Goal: Check status: Check status

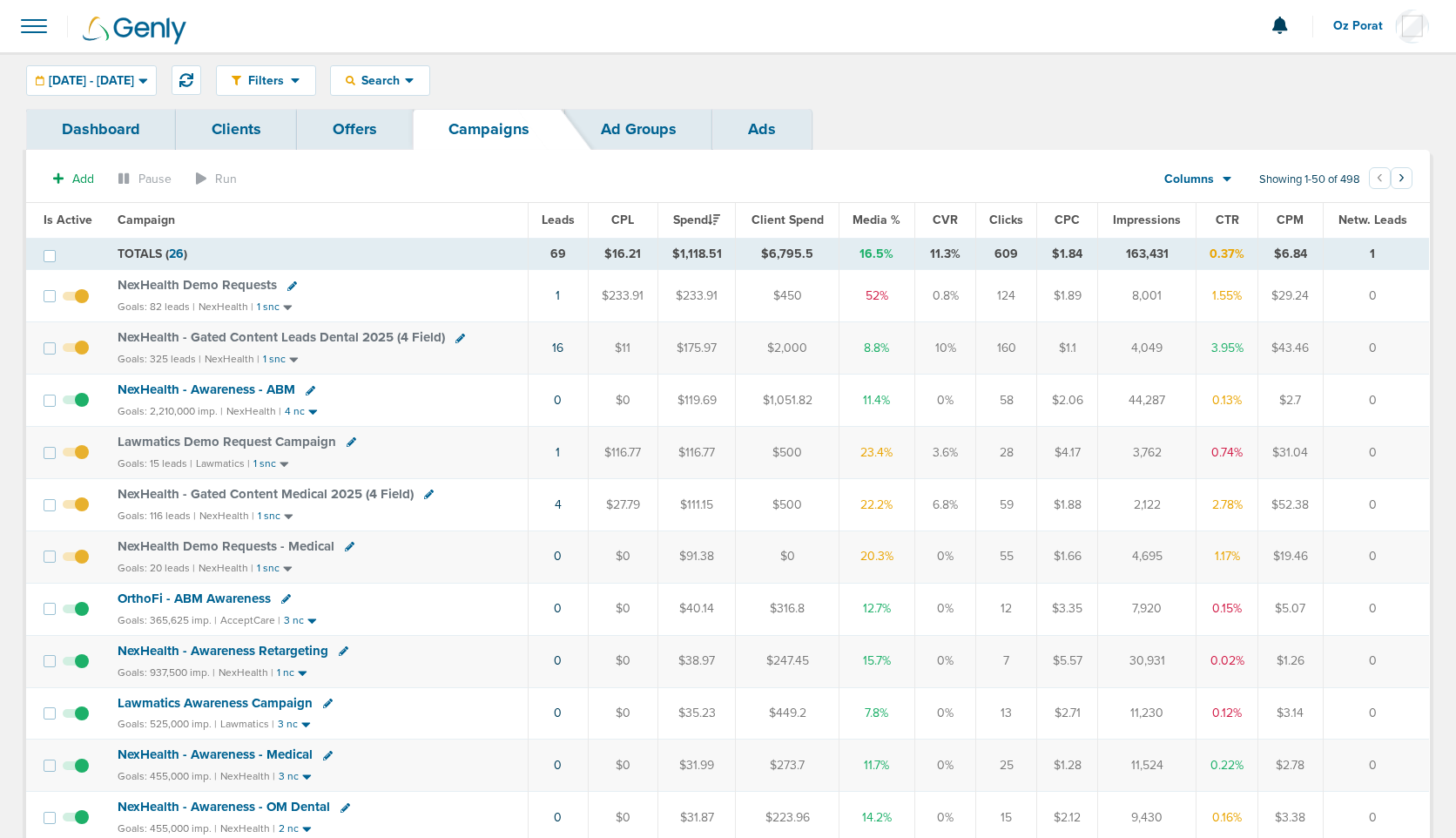
click at [562, 217] on span "Leads" at bounding box center [558, 219] width 33 height 14
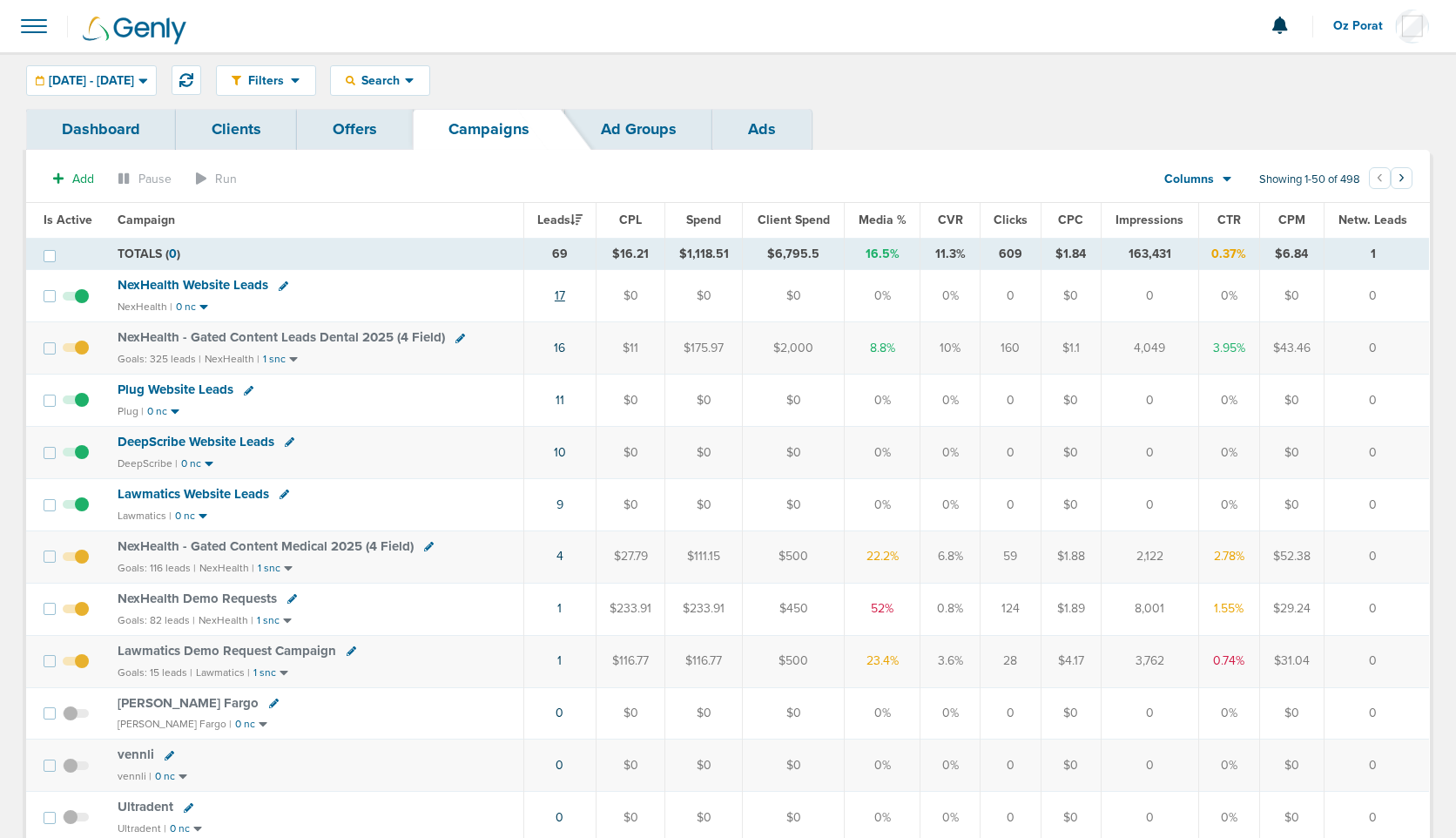
click at [562, 291] on link "17" at bounding box center [560, 295] width 11 height 14
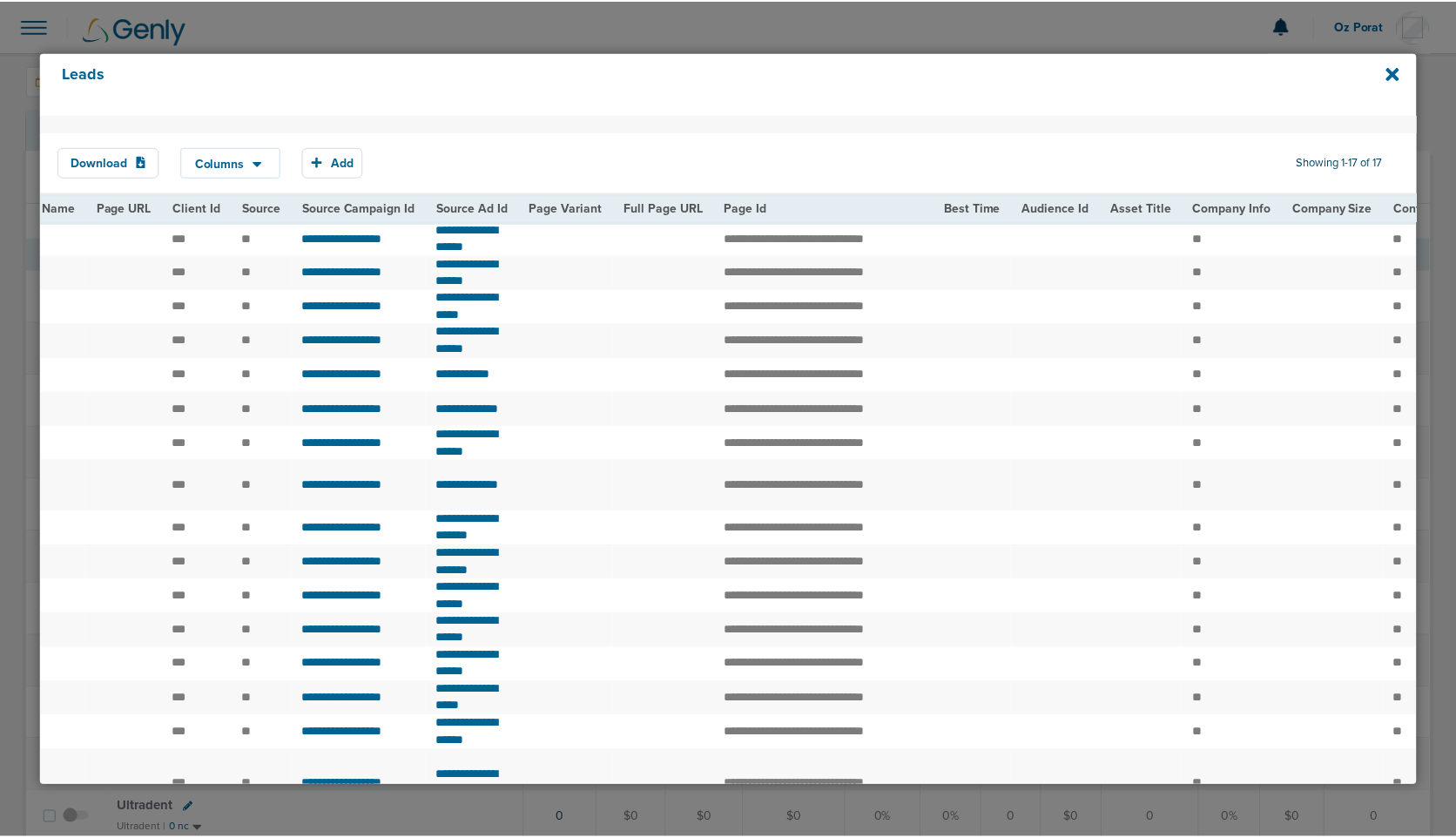
scroll to position [0, 2230]
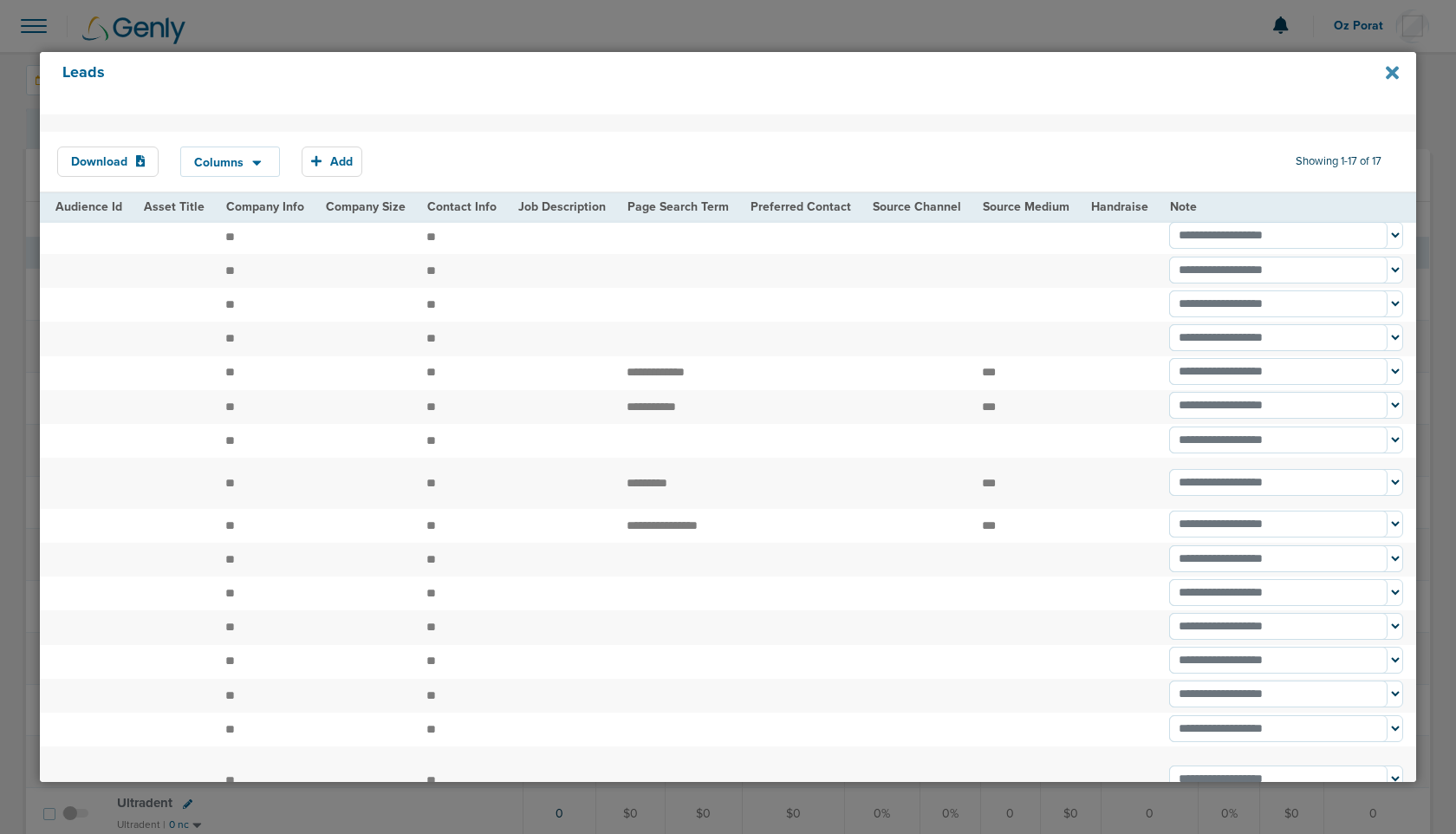
click at [1388, 78] on icon at bounding box center [1393, 74] width 13 height 13
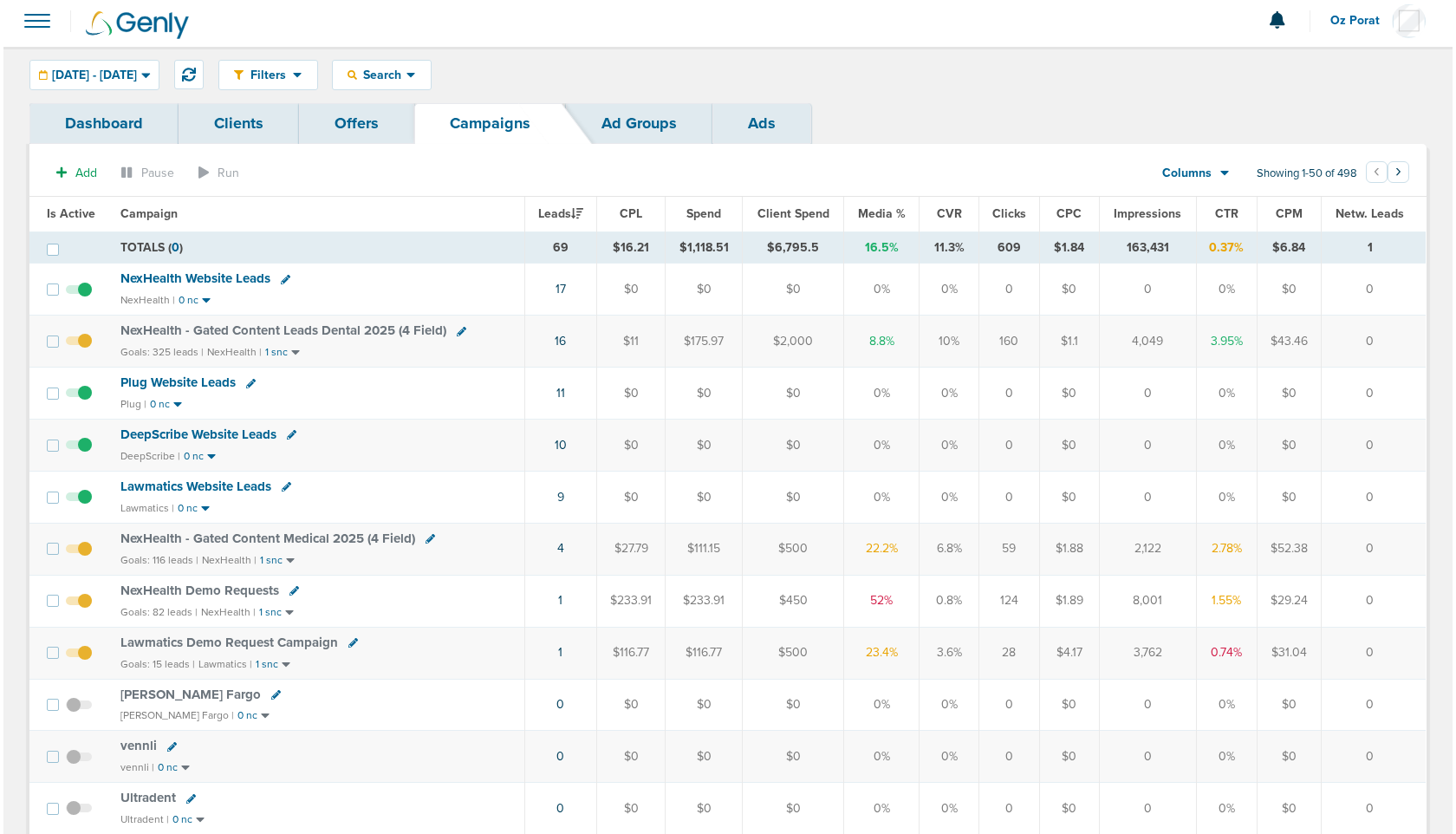
scroll to position [12, 0]
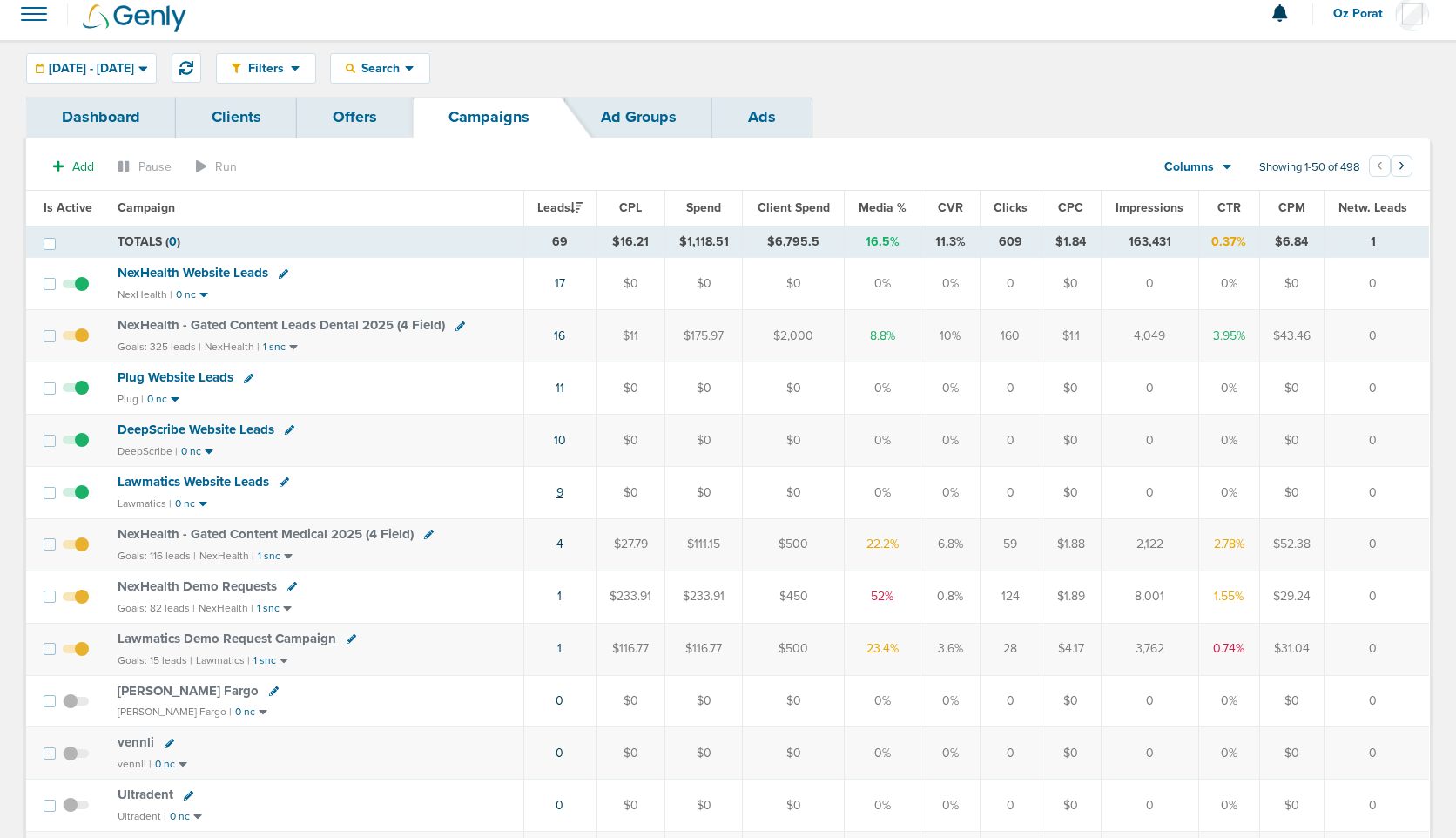
click at [563, 488] on link "9" at bounding box center [560, 492] width 7 height 14
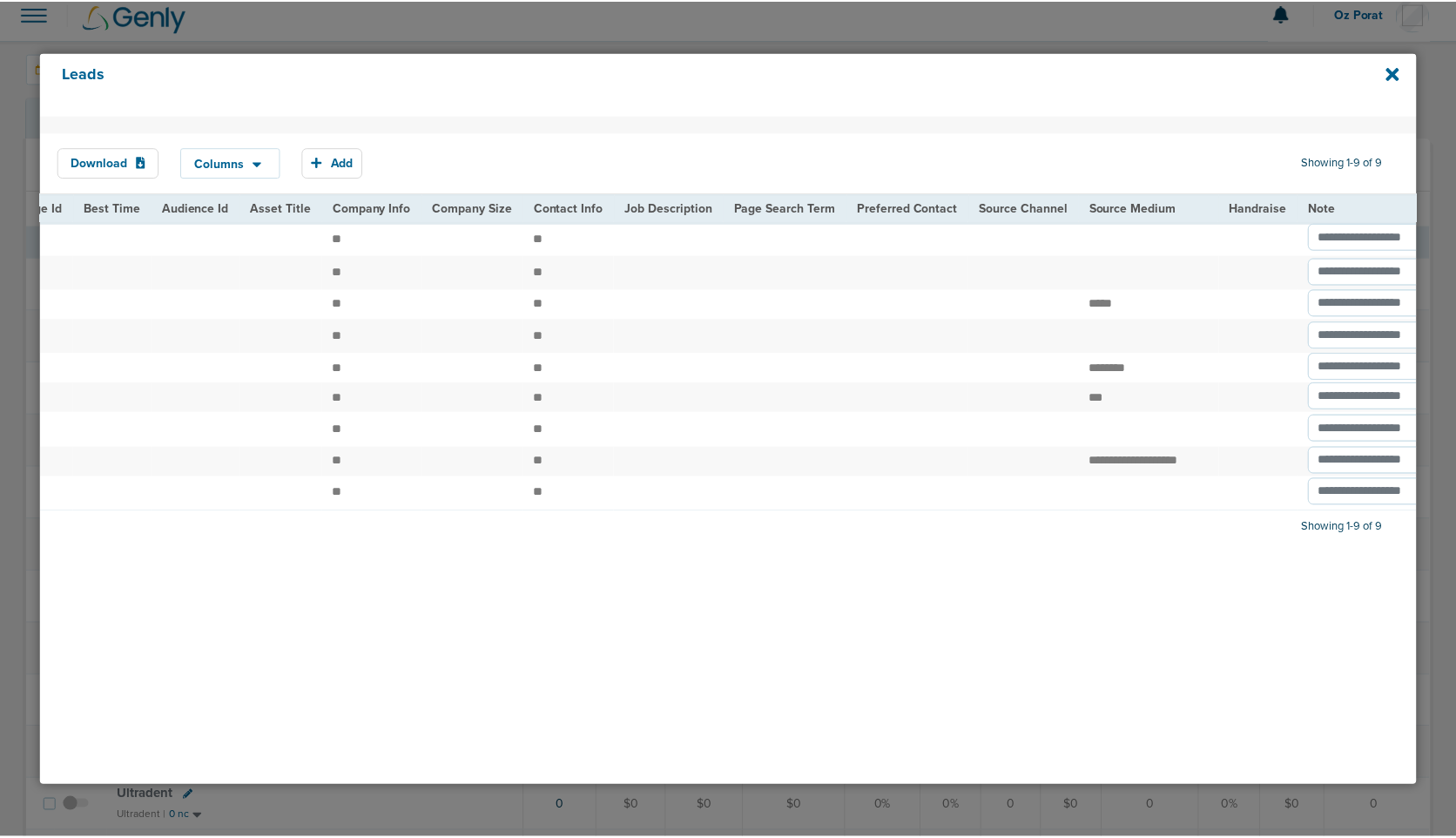
scroll to position [0, 2025]
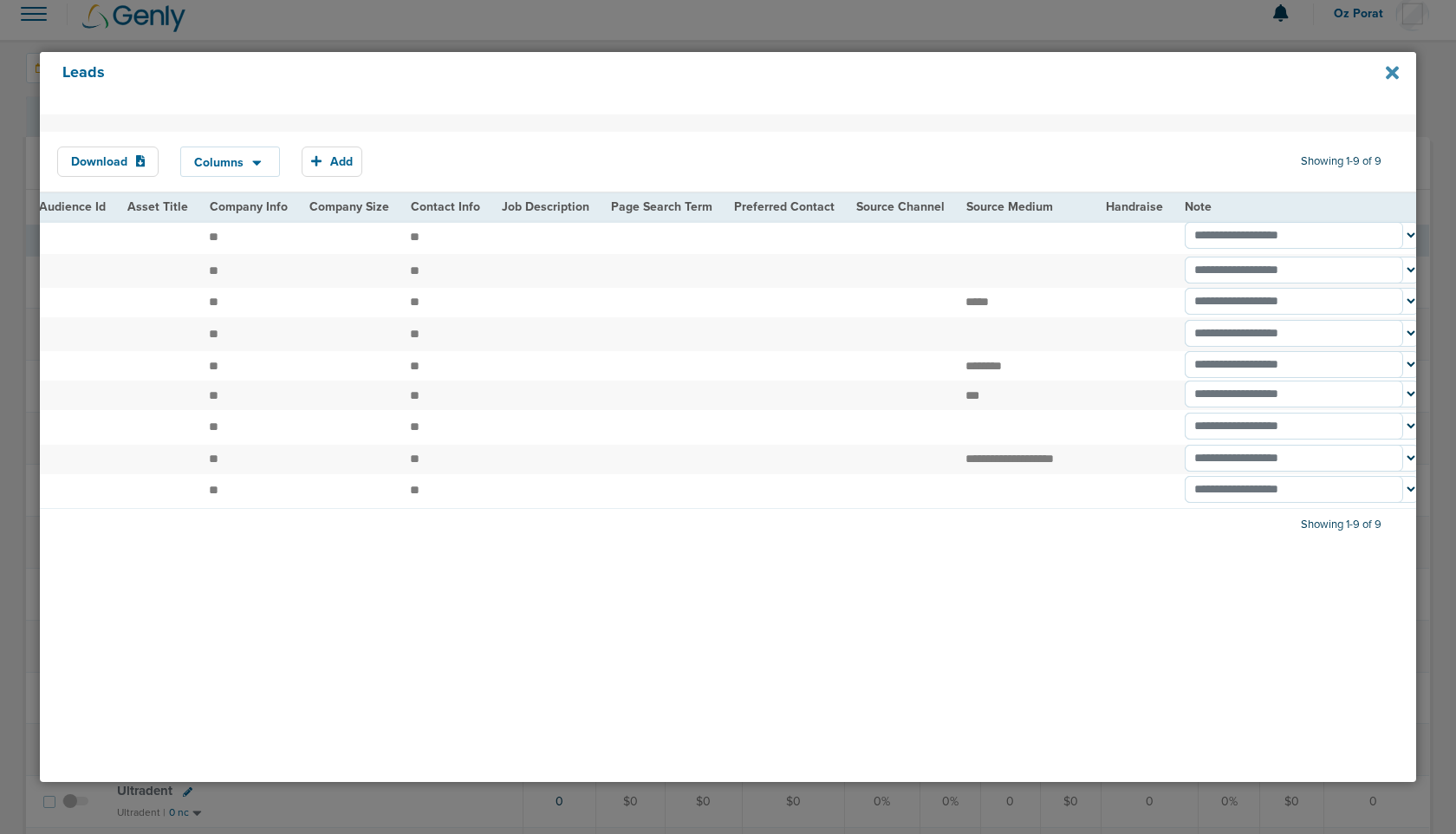
click at [1390, 70] on icon at bounding box center [1393, 74] width 13 height 13
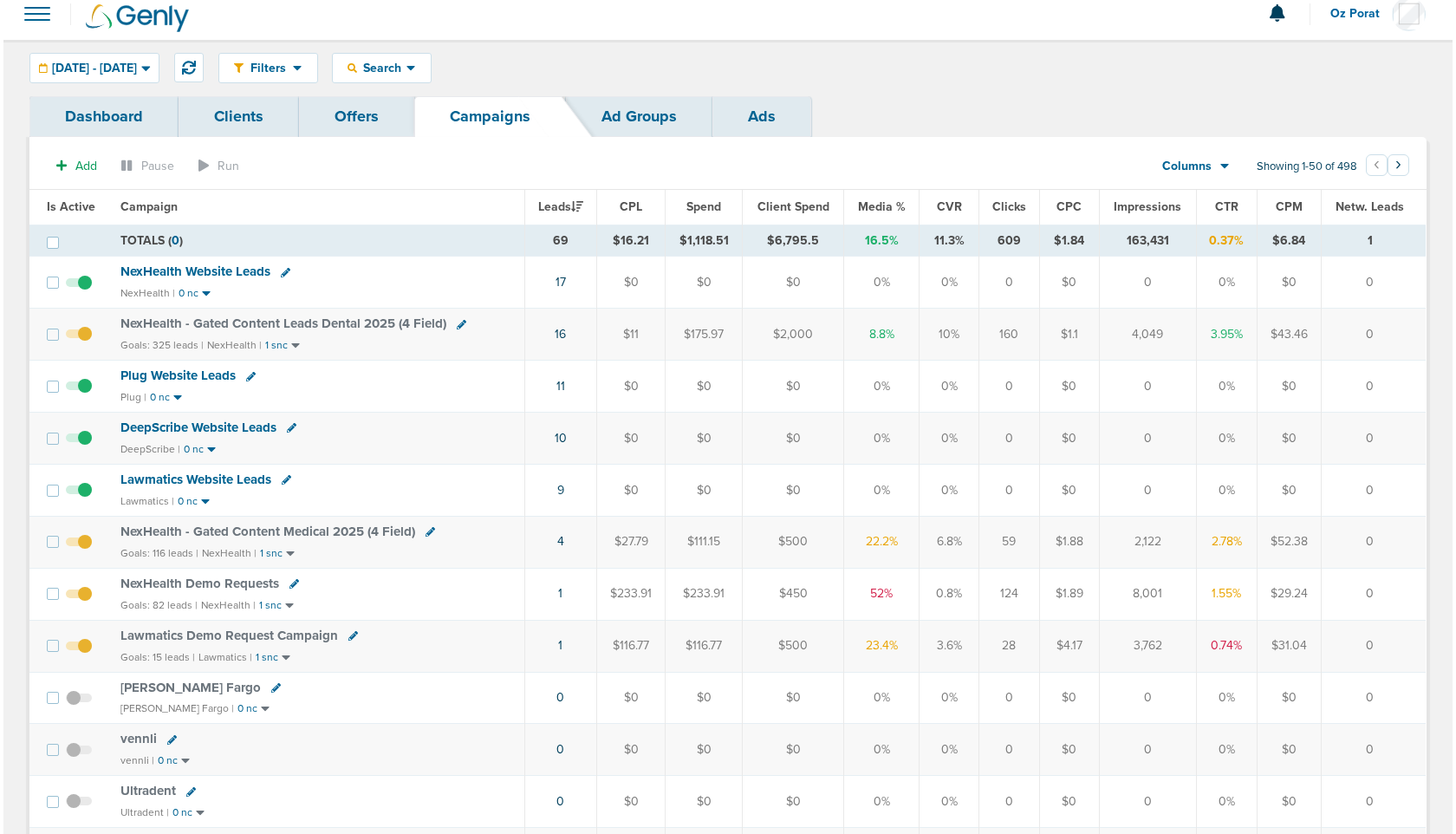
scroll to position [0, 0]
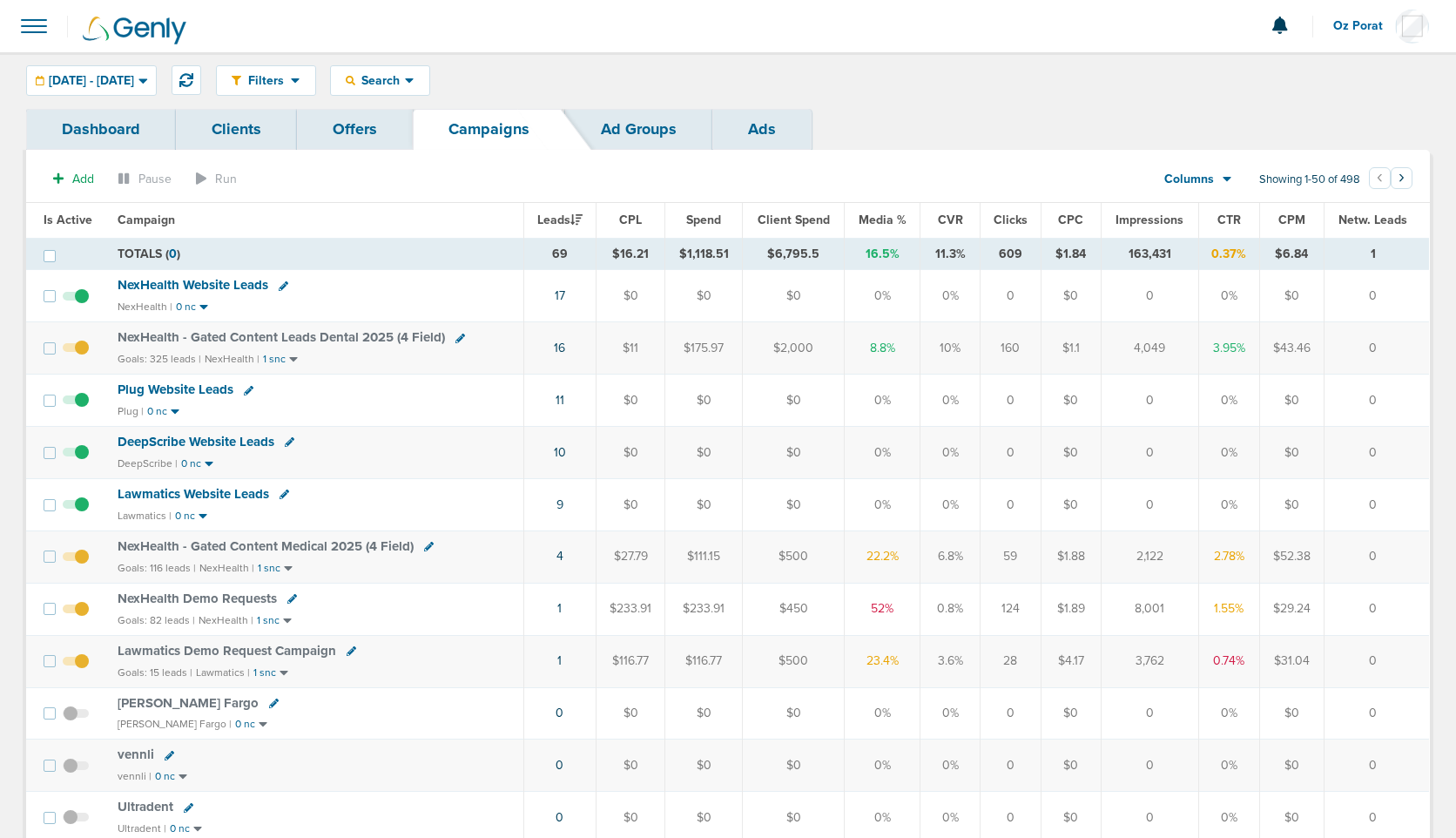
click at [195, 493] on span "Lawmatics Website Leads" at bounding box center [193, 494] width 152 height 15
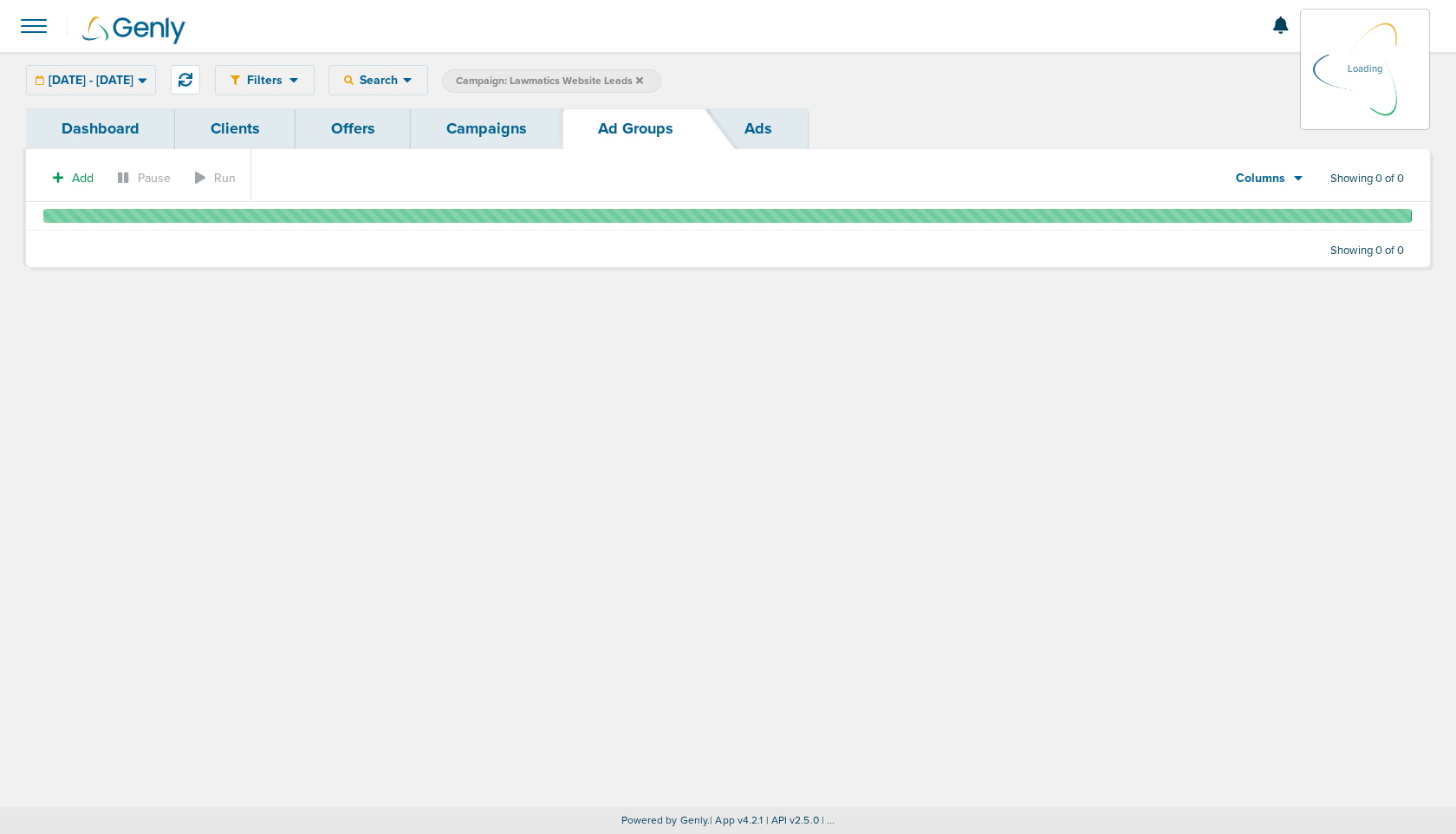
click at [468, 135] on link "Campaigns" at bounding box center [486, 128] width 151 height 41
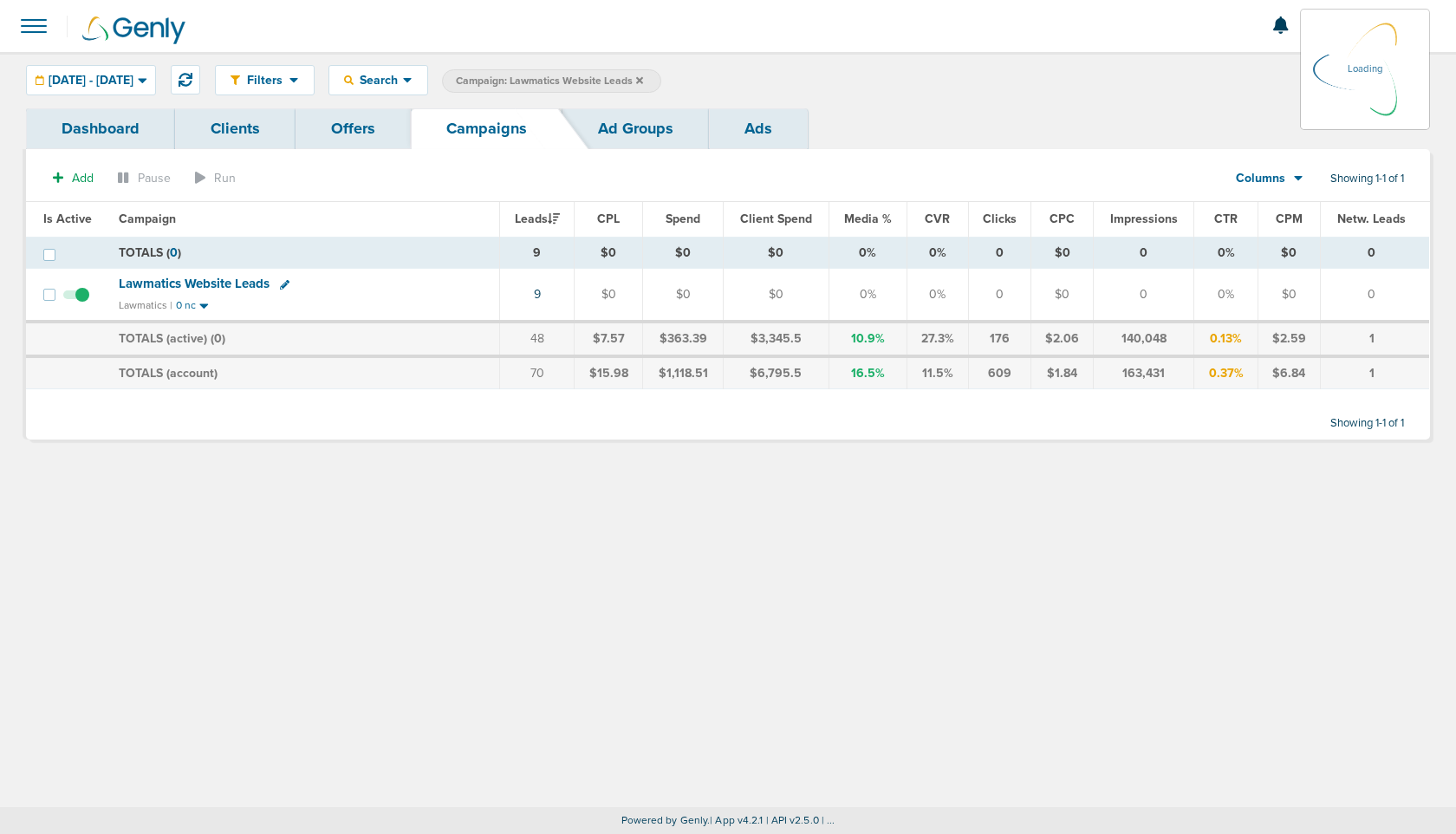
click at [238, 144] on link "Clients" at bounding box center [235, 128] width 121 height 41
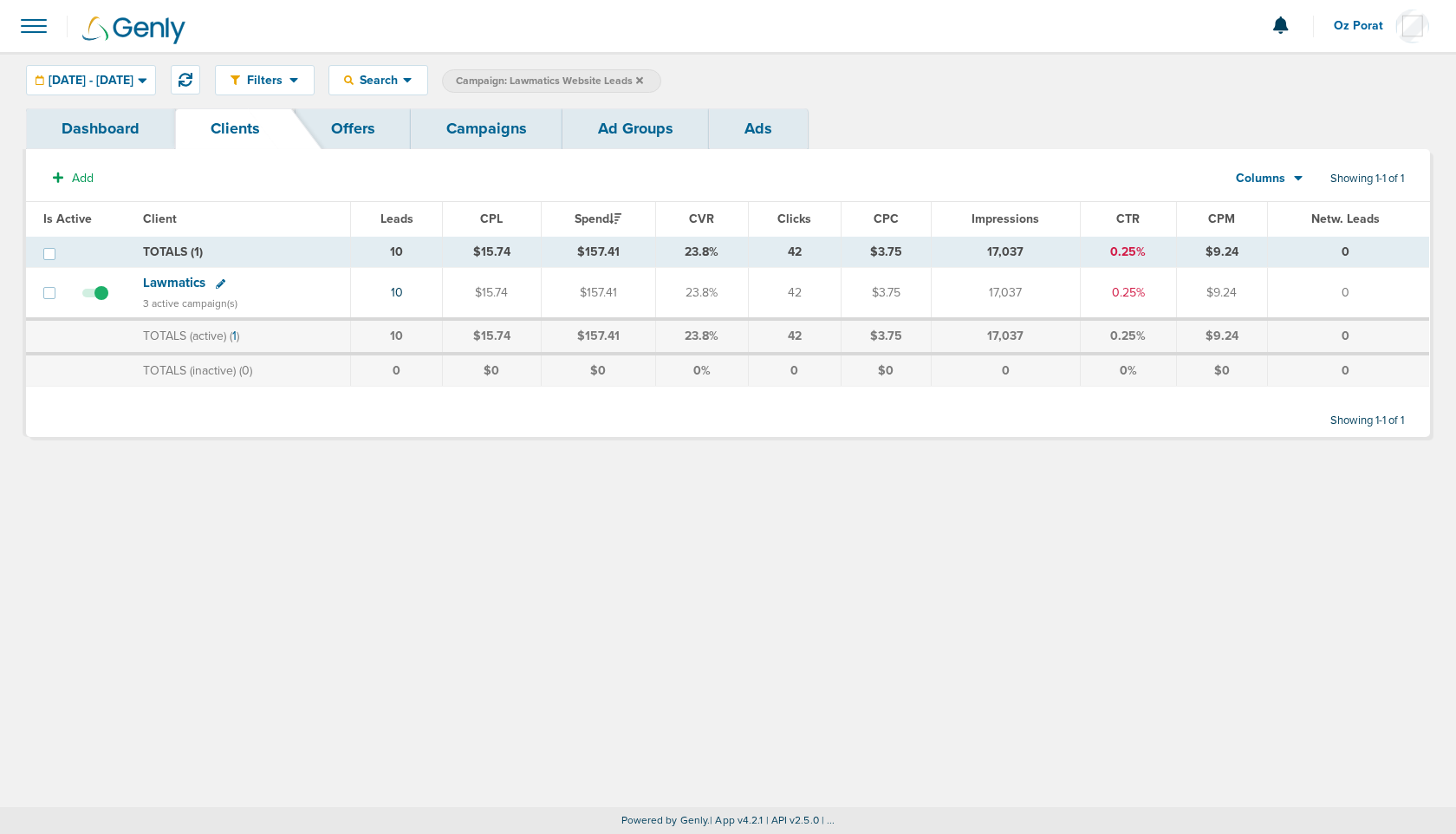
click at [169, 273] on td "Lawmatics 3 active campaign(s)" at bounding box center [242, 293] width 218 height 51
click at [169, 282] on span "Lawmatics" at bounding box center [173, 282] width 62 height 15
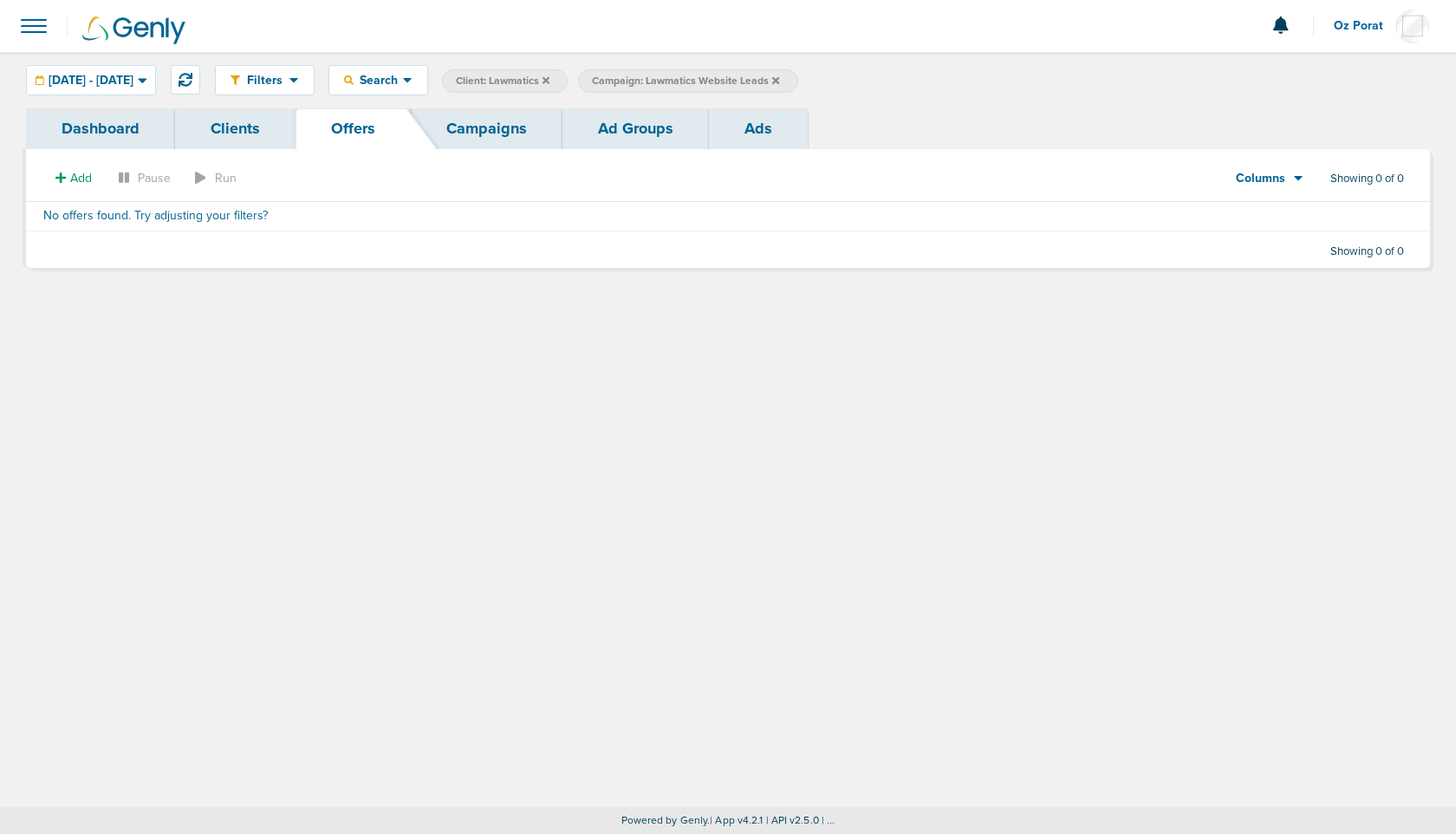
click at [505, 143] on link "Campaigns" at bounding box center [486, 128] width 151 height 41
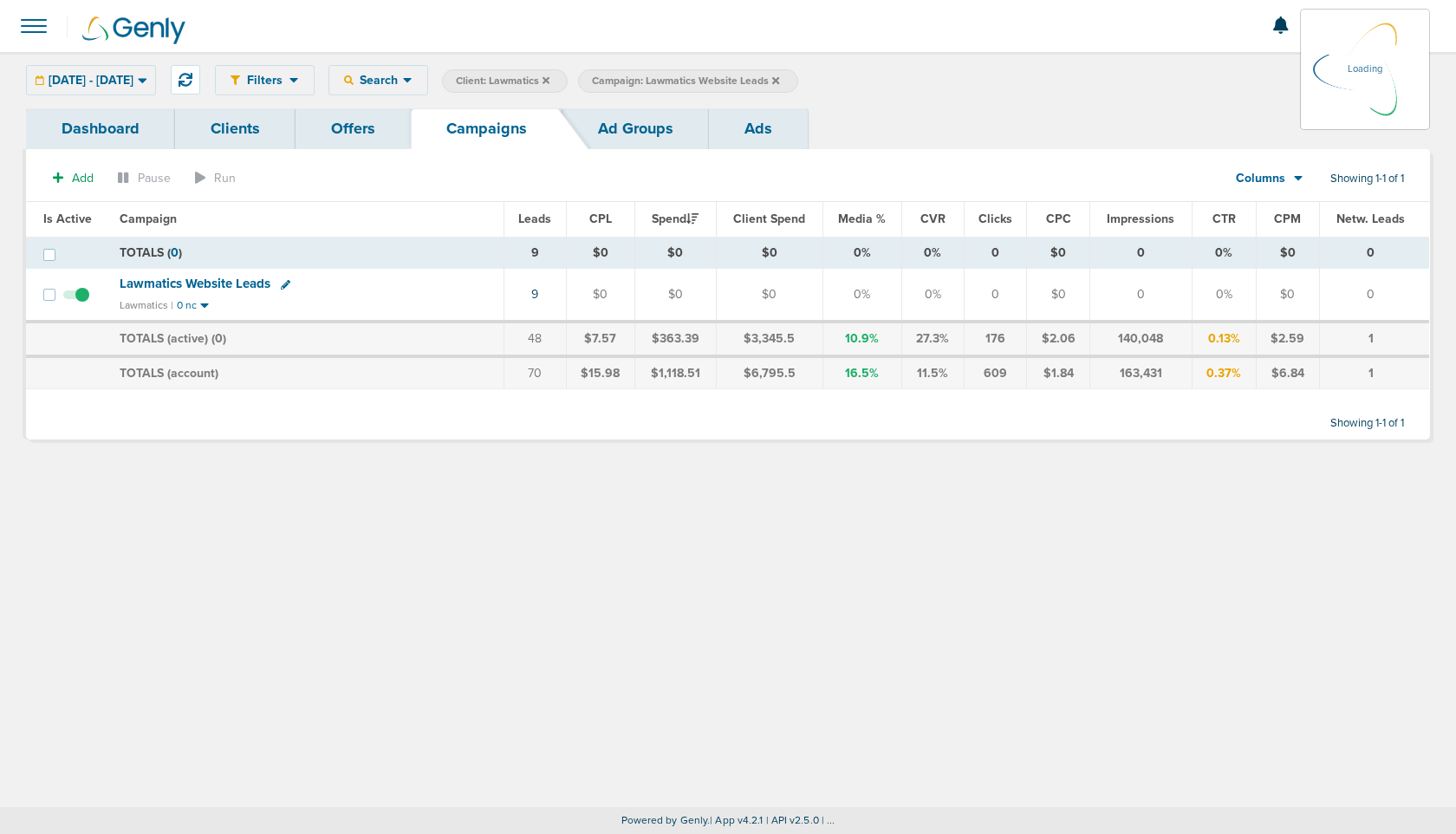
click at [779, 78] on icon at bounding box center [775, 79] width 7 height 7
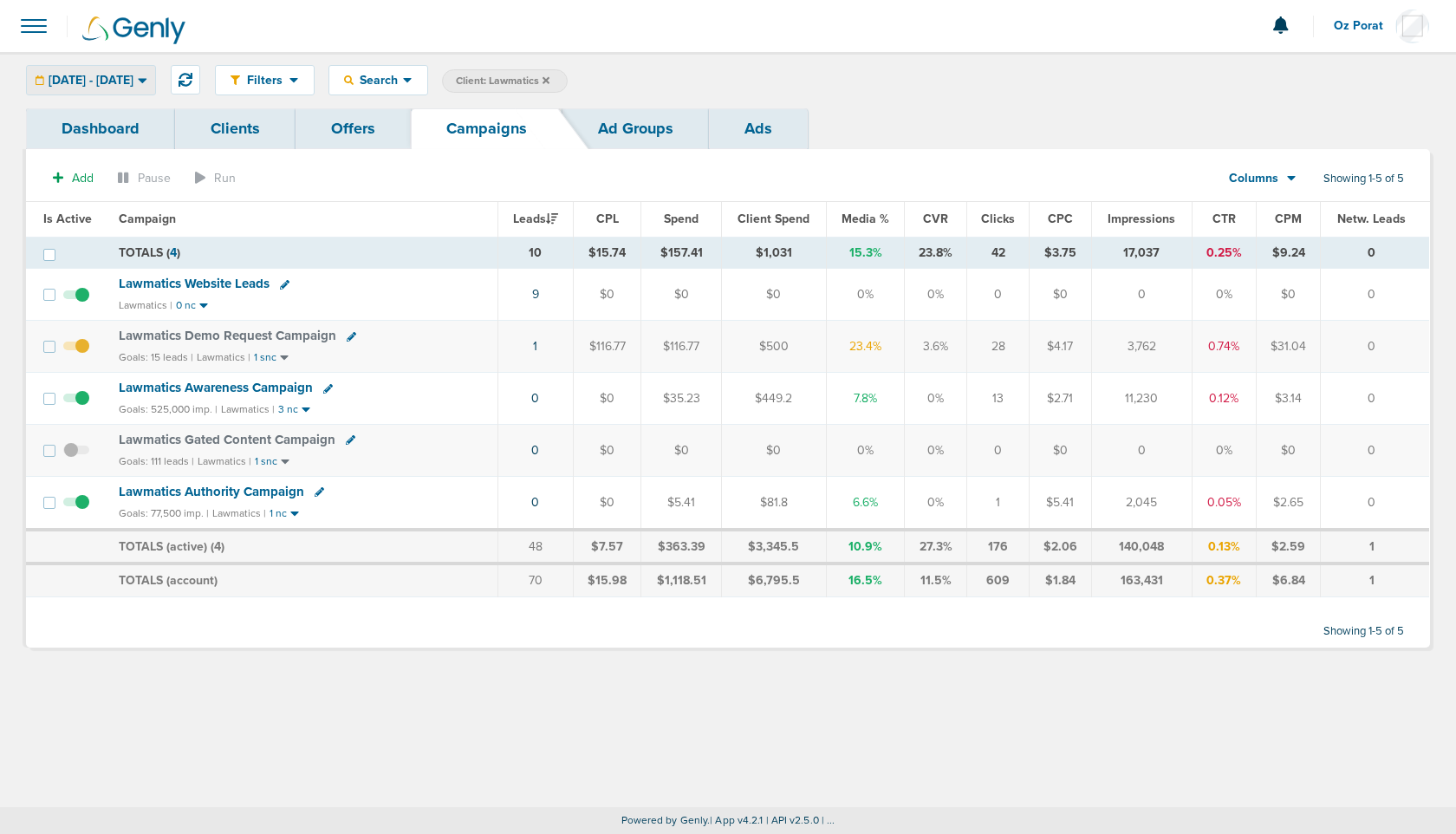
click at [114, 78] on span "[DATE] - [DATE]" at bounding box center [91, 80] width 85 height 12
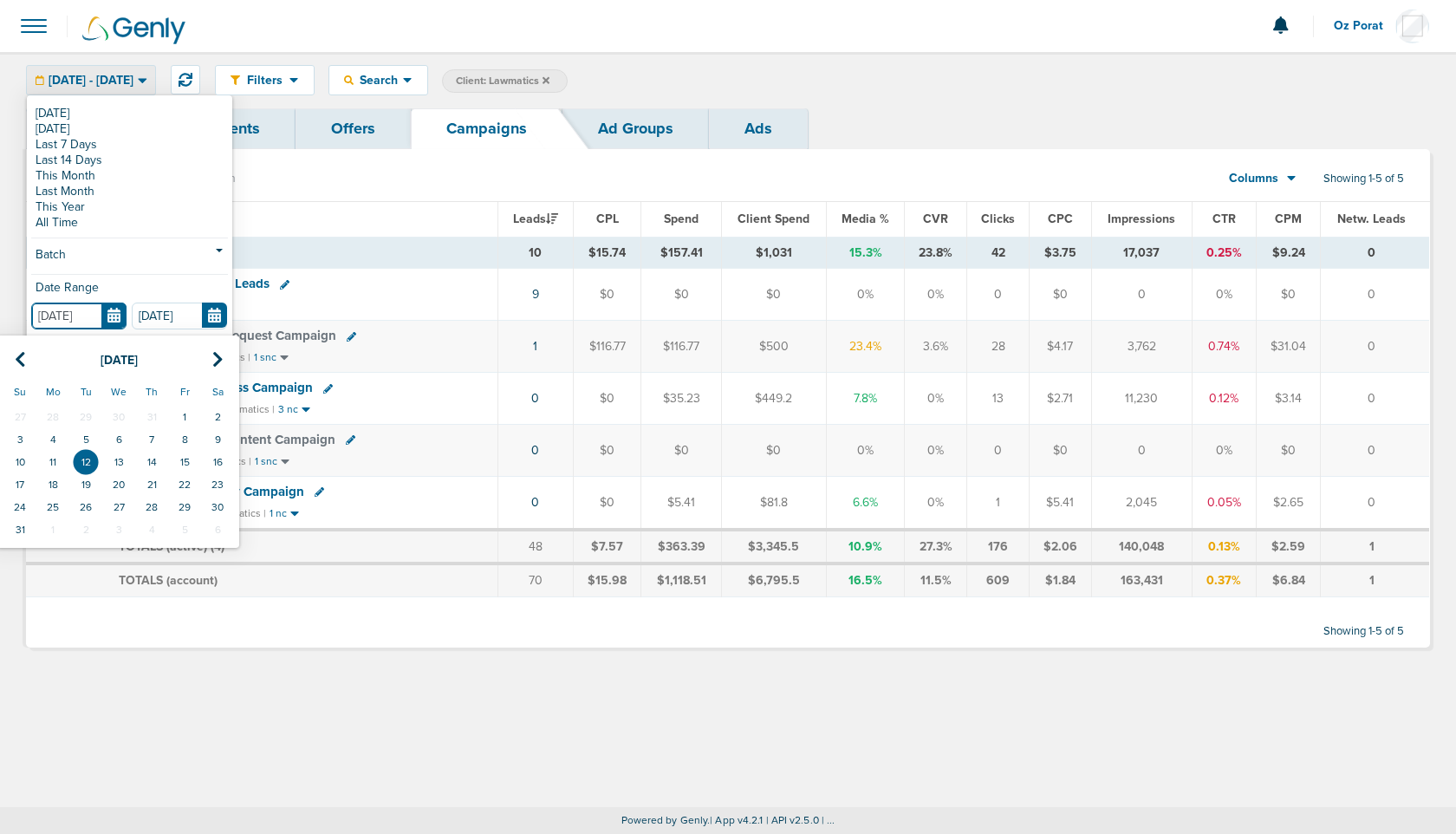
click at [119, 321] on input "[DATE]" at bounding box center [79, 316] width 96 height 27
click at [23, 462] on td "10" at bounding box center [20, 462] width 33 height 23
type input "[DATE]"
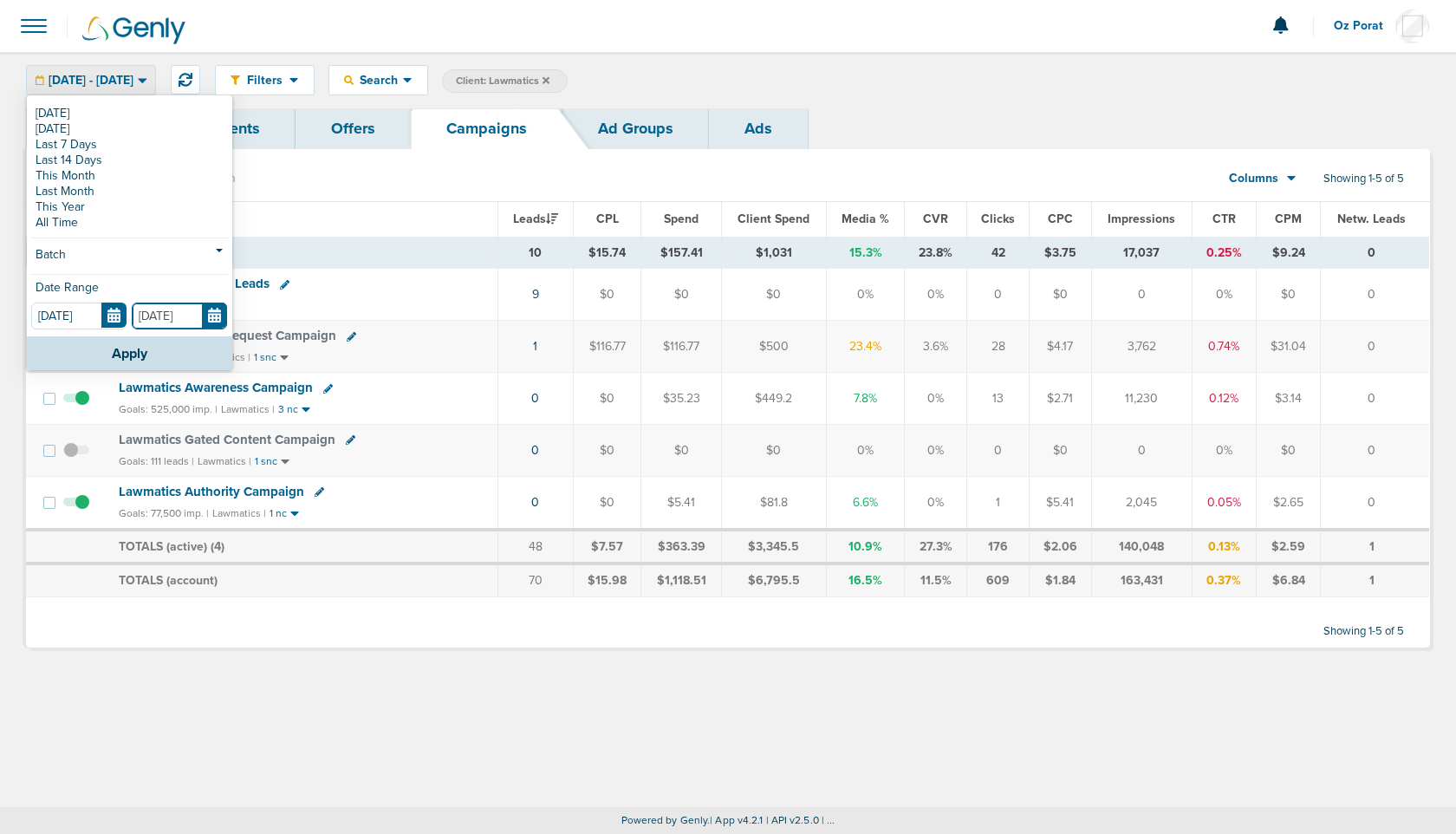
click at [205, 317] on input "[DATE]" at bounding box center [180, 316] width 96 height 27
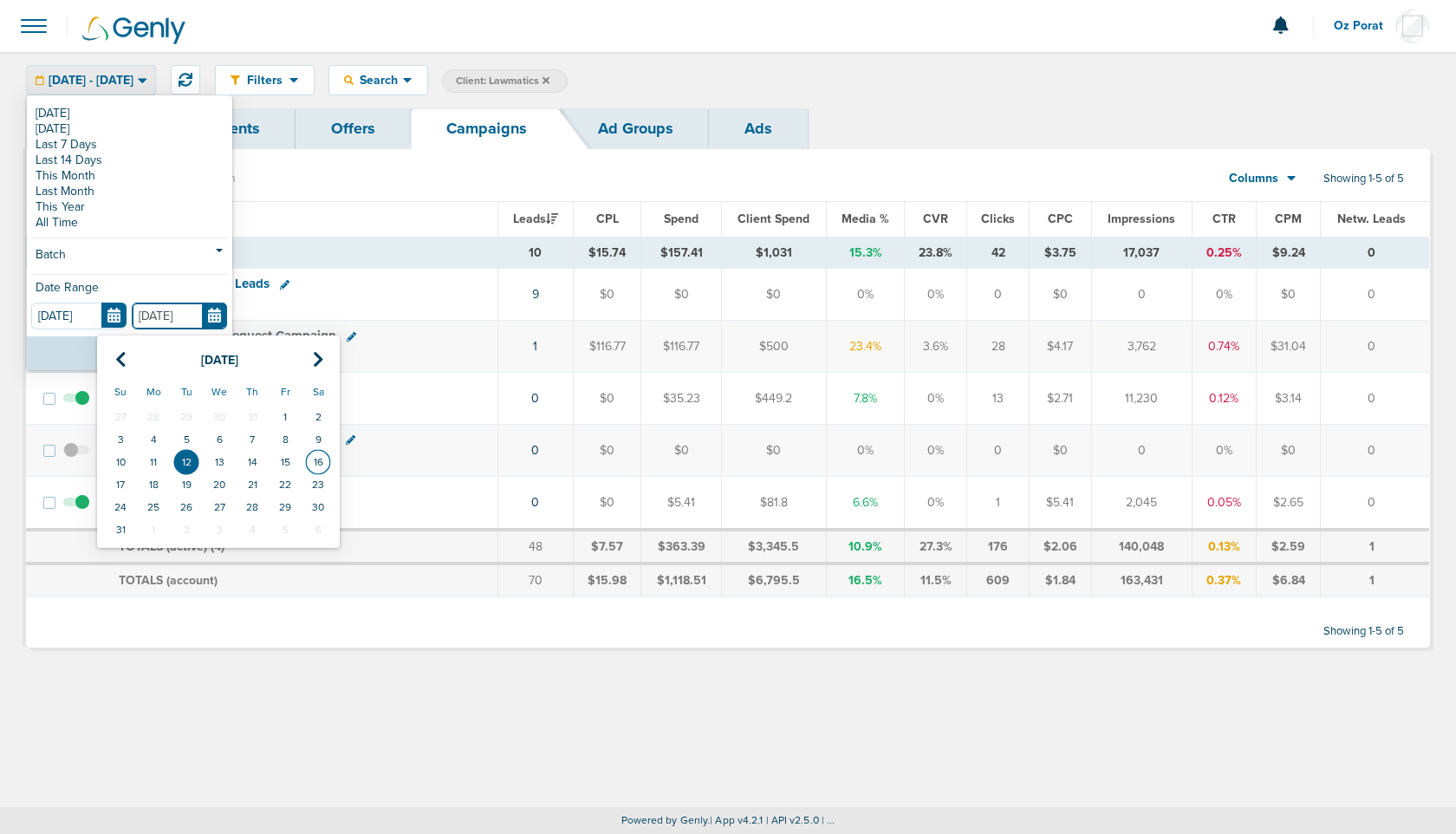
click at [316, 458] on td "16" at bounding box center [318, 462] width 33 height 23
type input "[DATE]"
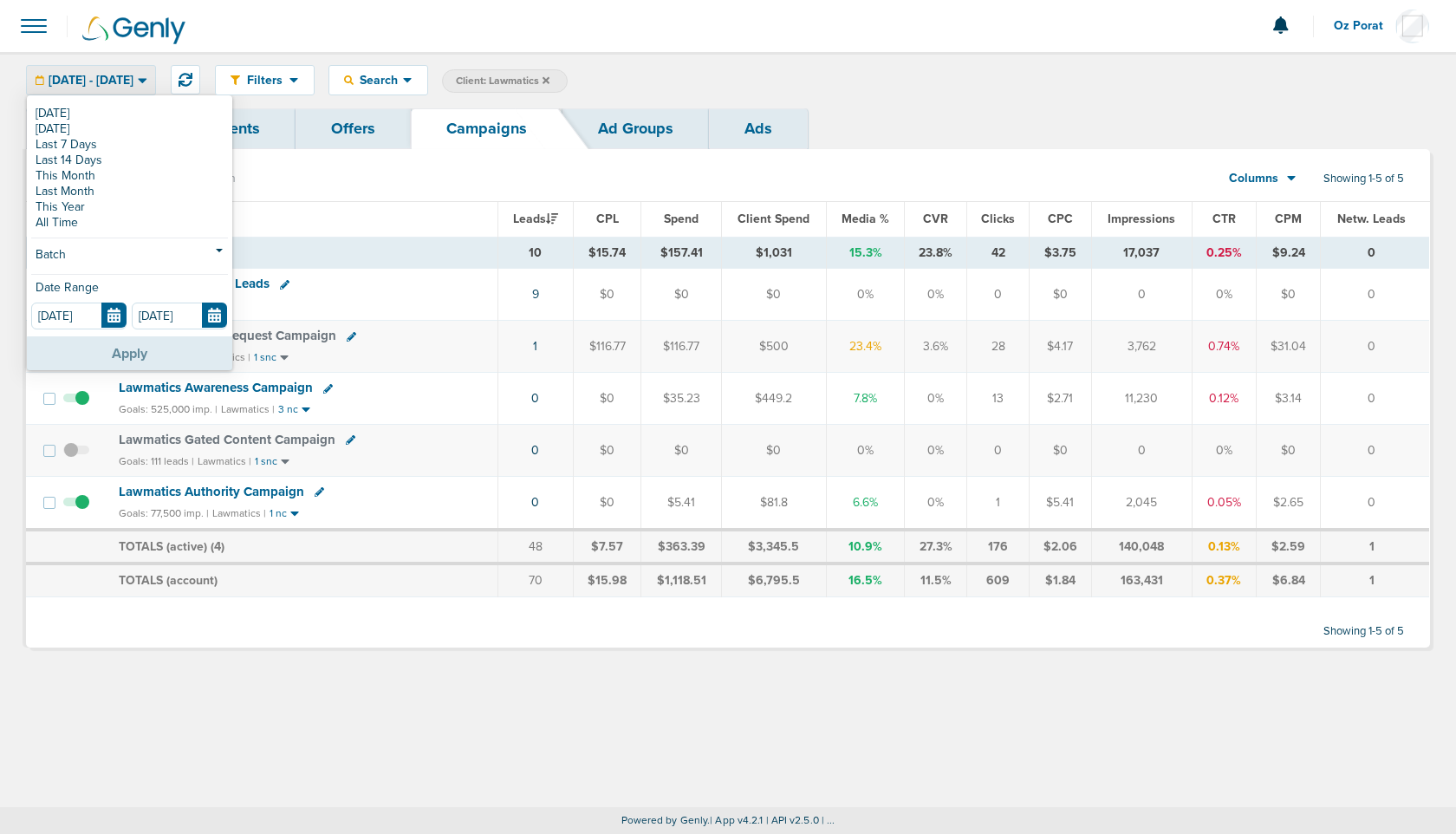
click at [154, 349] on button "Apply" at bounding box center [129, 352] width 206 height 34
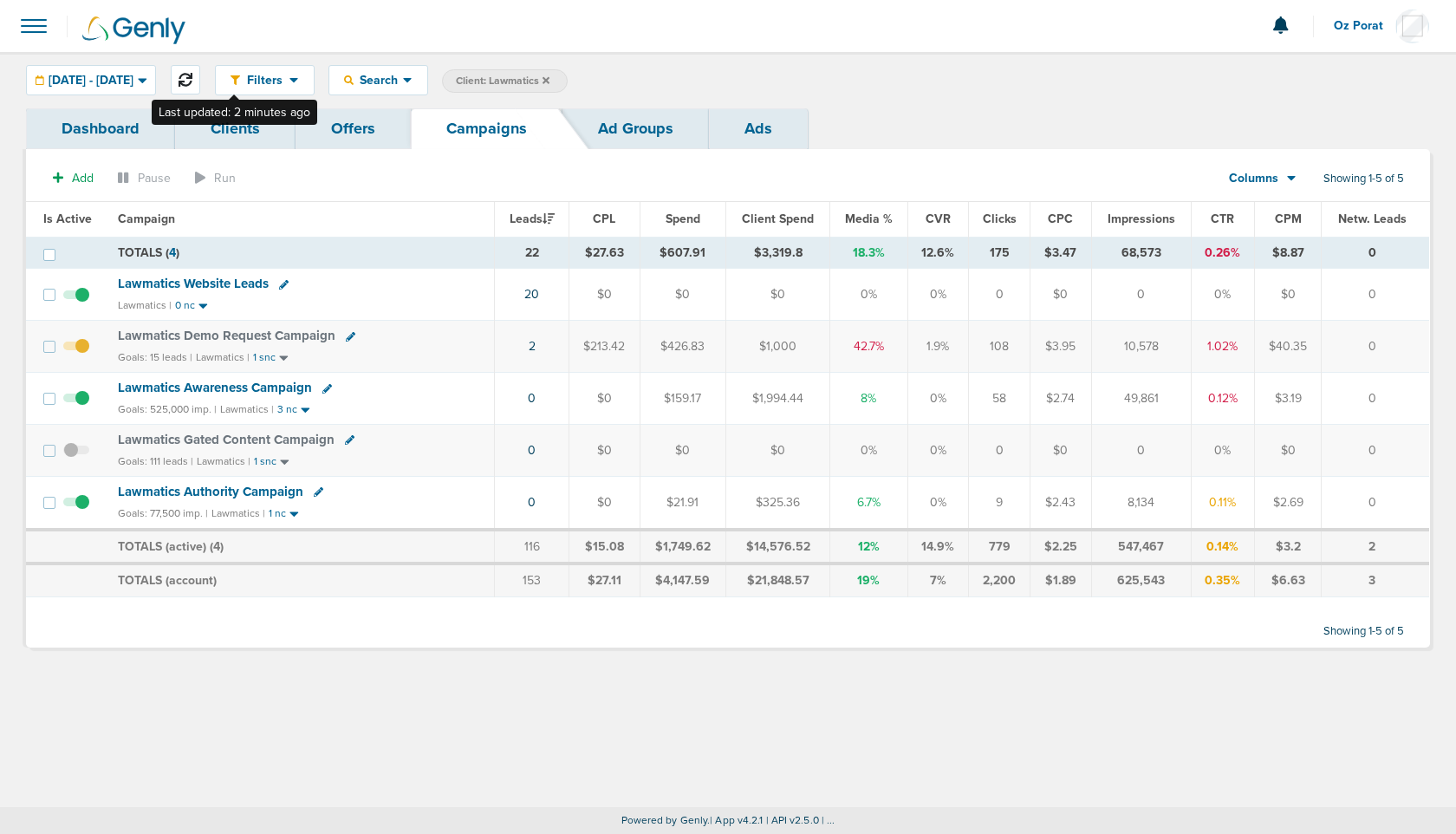
click at [192, 78] on icon at bounding box center [186, 79] width 13 height 13
click at [117, 71] on div "[DATE] - [DATE]" at bounding box center [91, 80] width 128 height 29
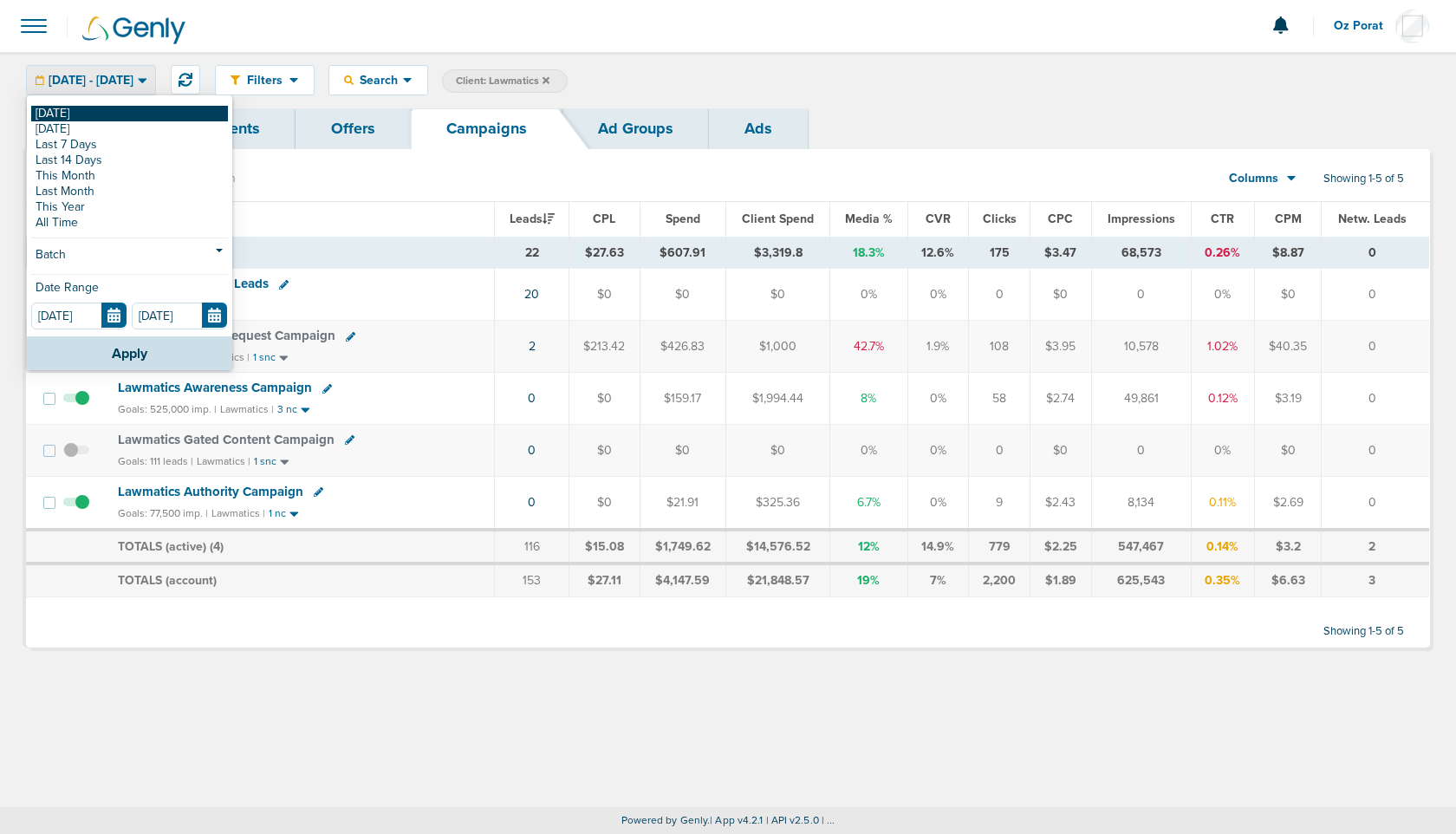
click at [76, 106] on link "[DATE]" at bounding box center [130, 113] width 197 height 15
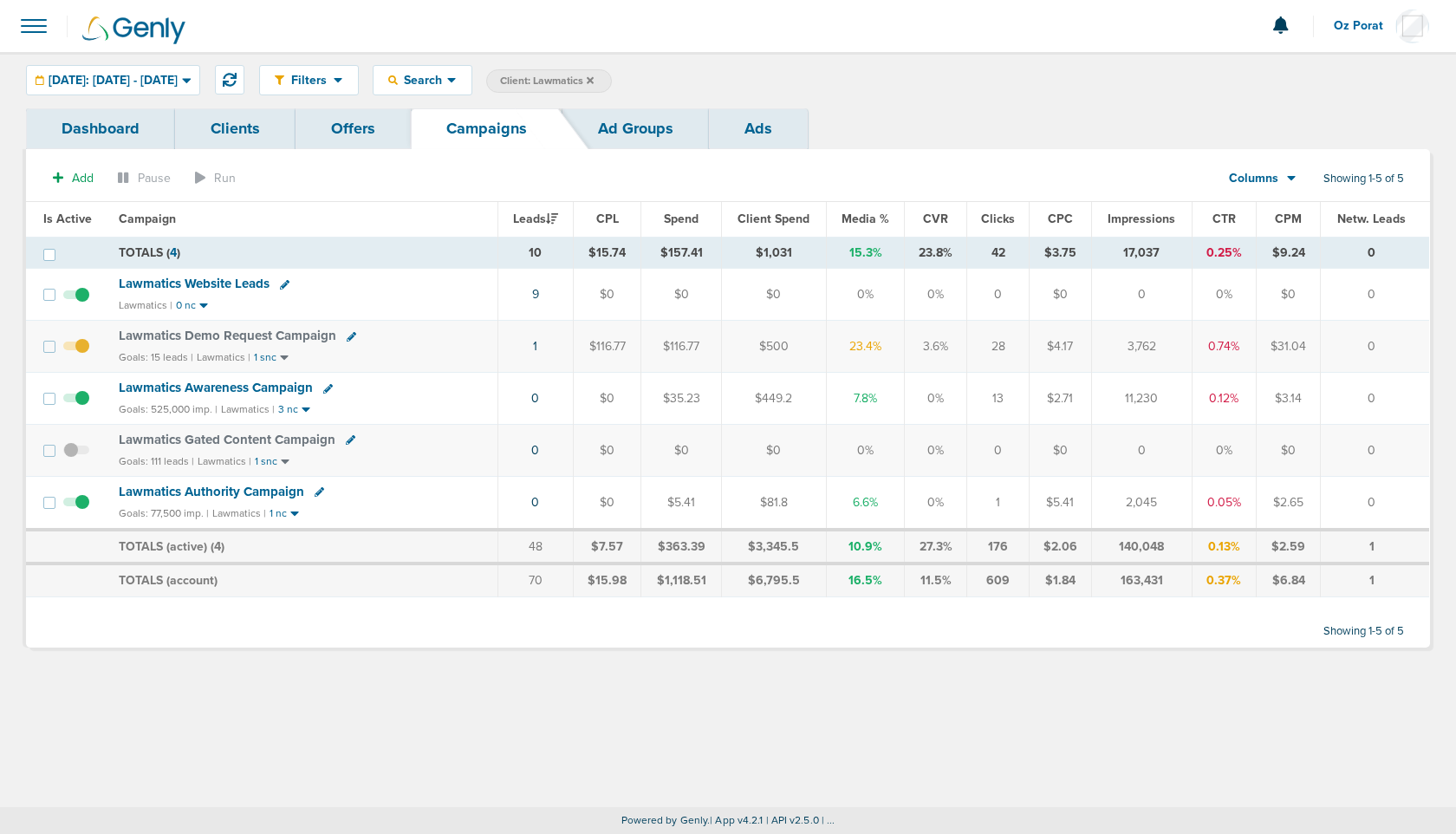
click at [164, 78] on span "[DATE]: [DATE] - [DATE]" at bounding box center [113, 80] width 129 height 12
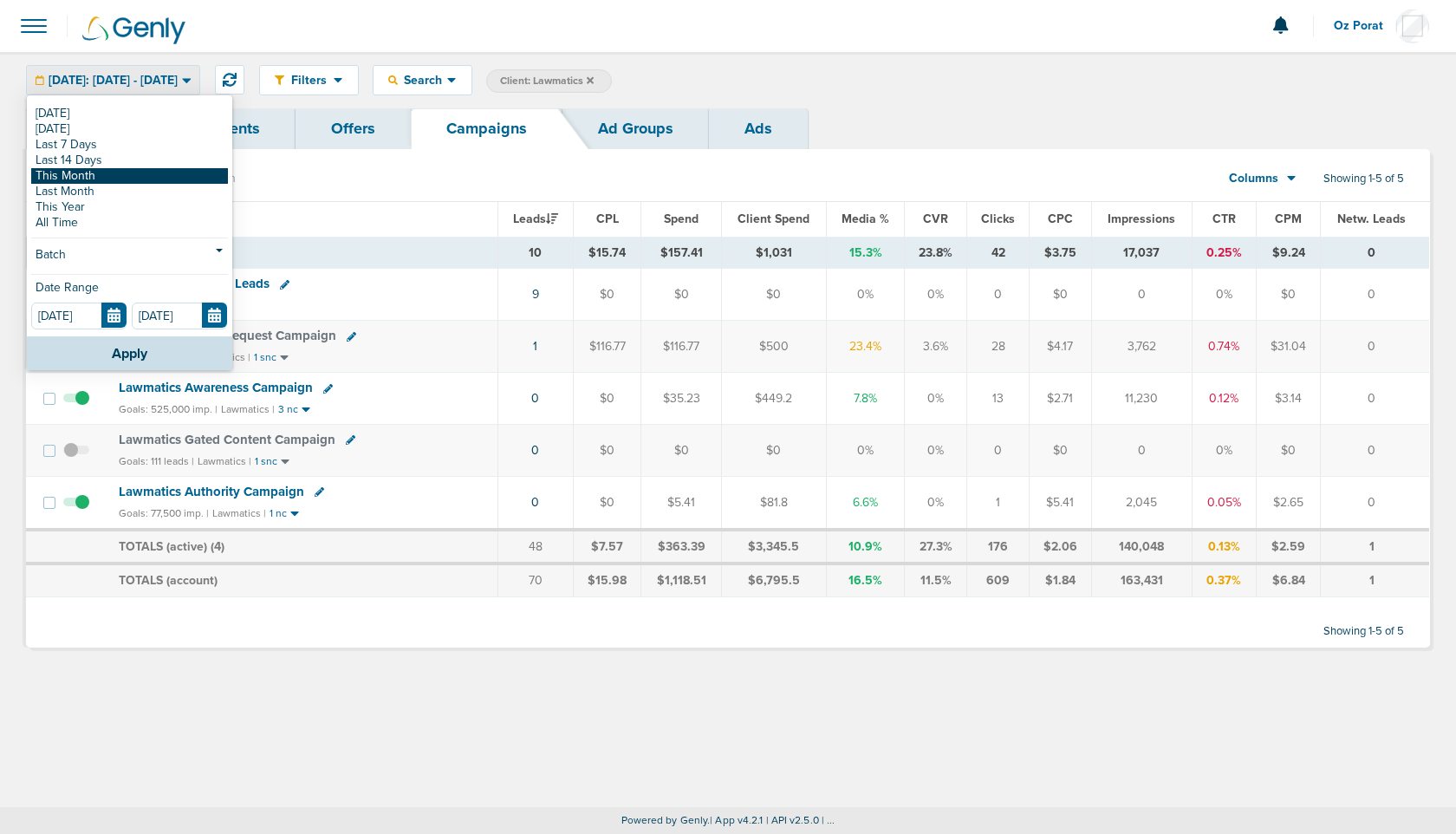
click at [133, 169] on link "This Month" at bounding box center [130, 176] width 197 height 15
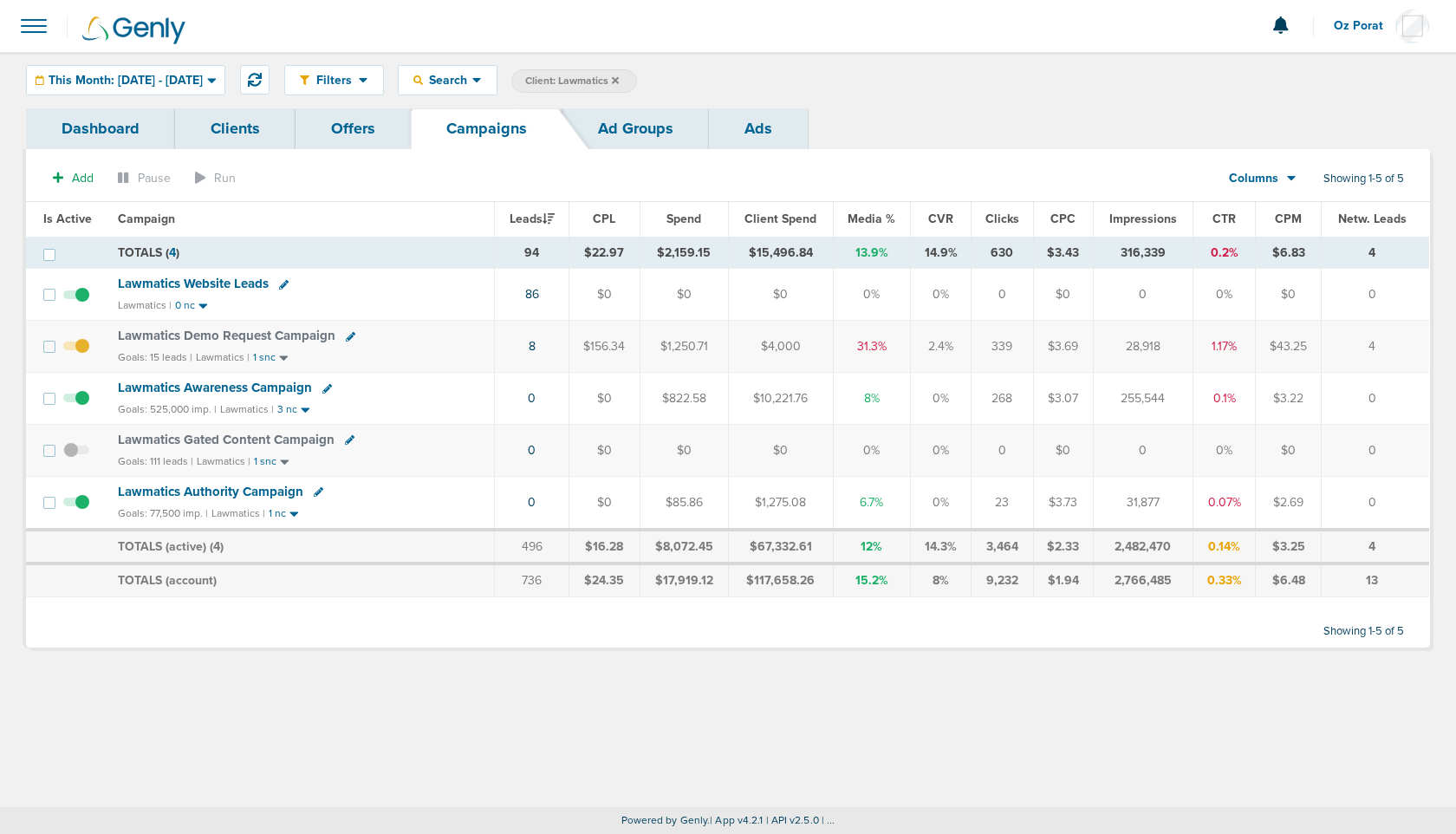
click at [1261, 177] on span "Columns" at bounding box center [1254, 178] width 50 height 17
click at [1269, 221] on link "Sales Performance" at bounding box center [1301, 230] width 173 height 22
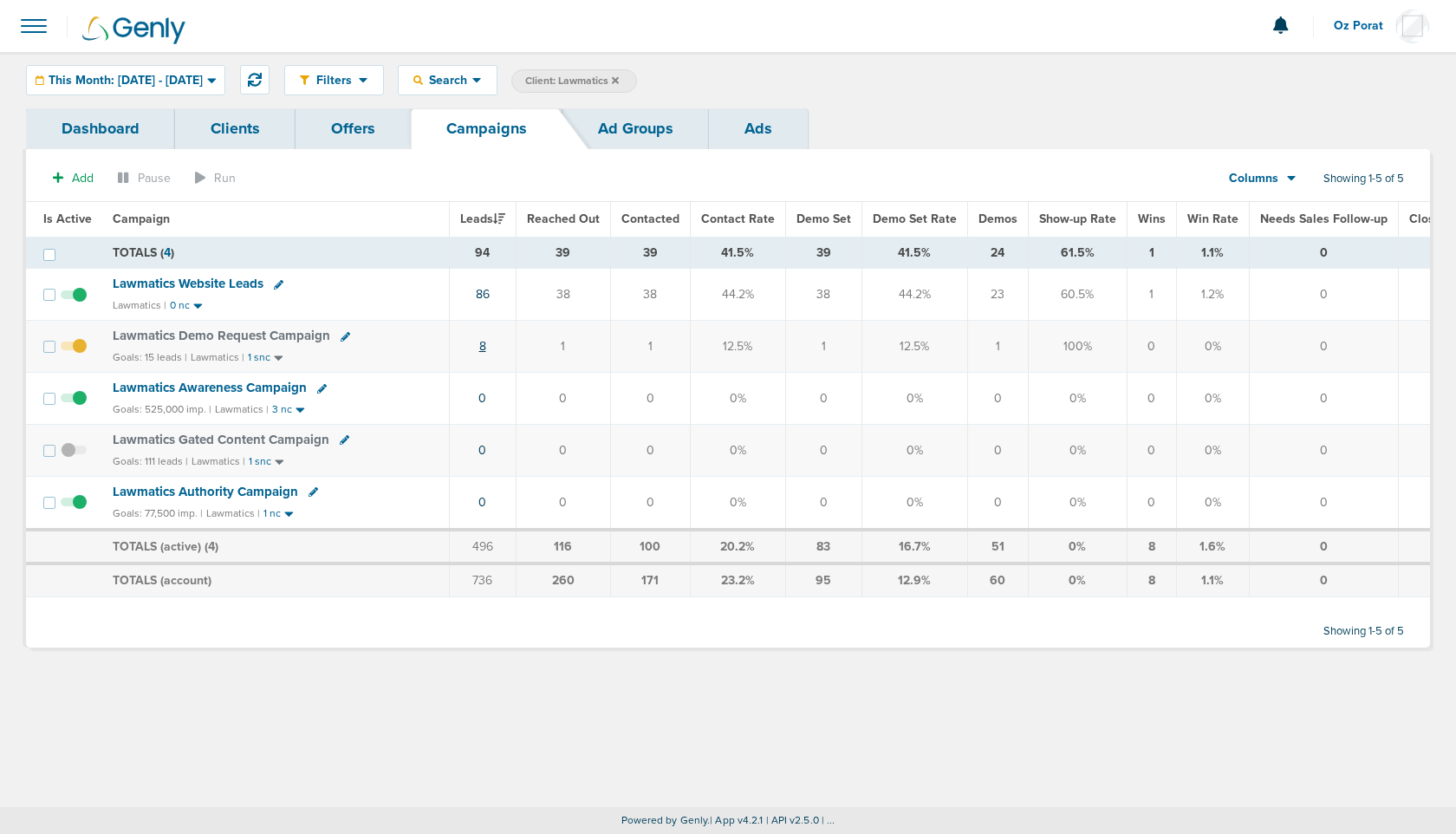
click at [480, 346] on link "8" at bounding box center [482, 346] width 7 height 14
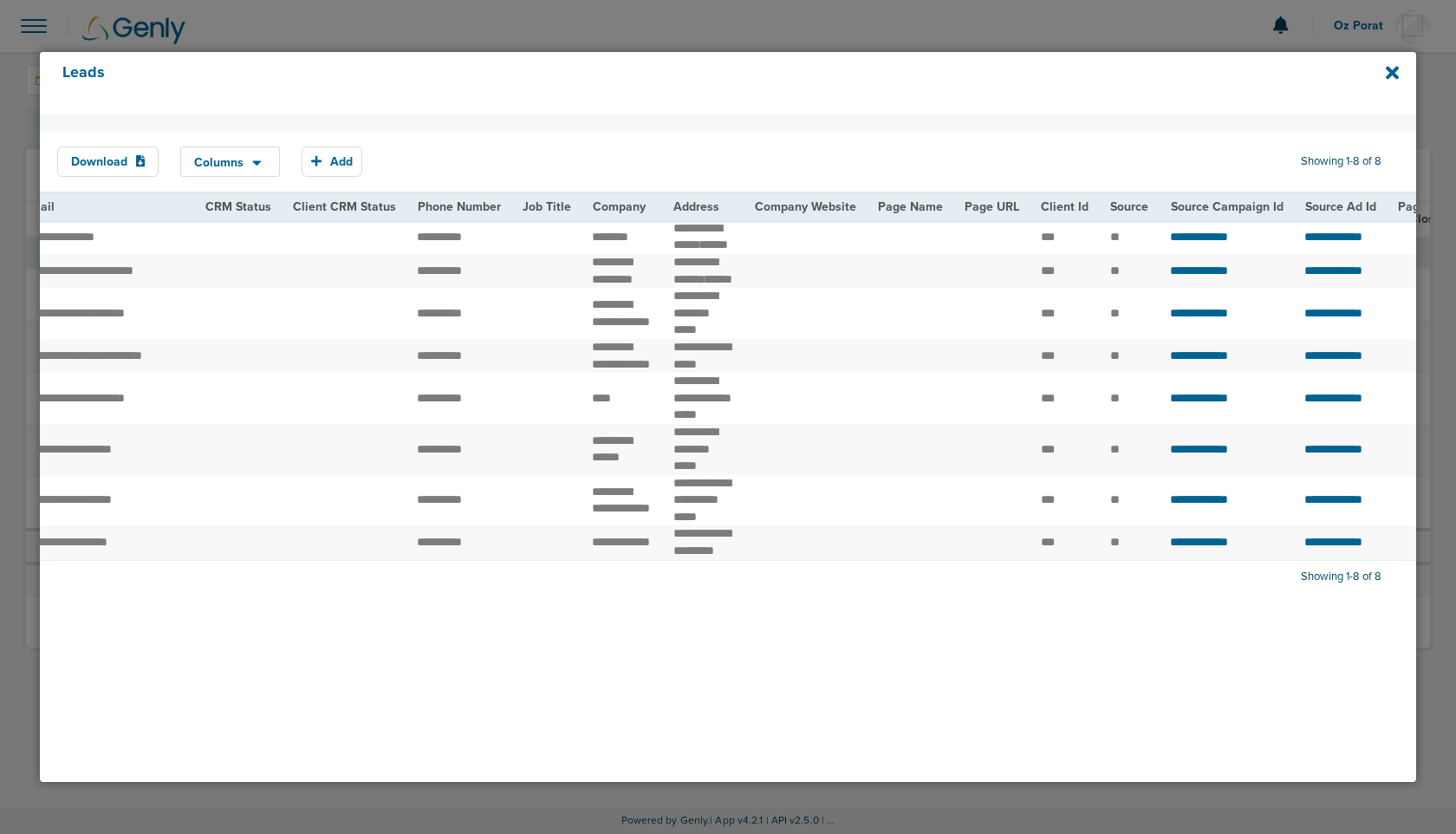
scroll to position [0, 358]
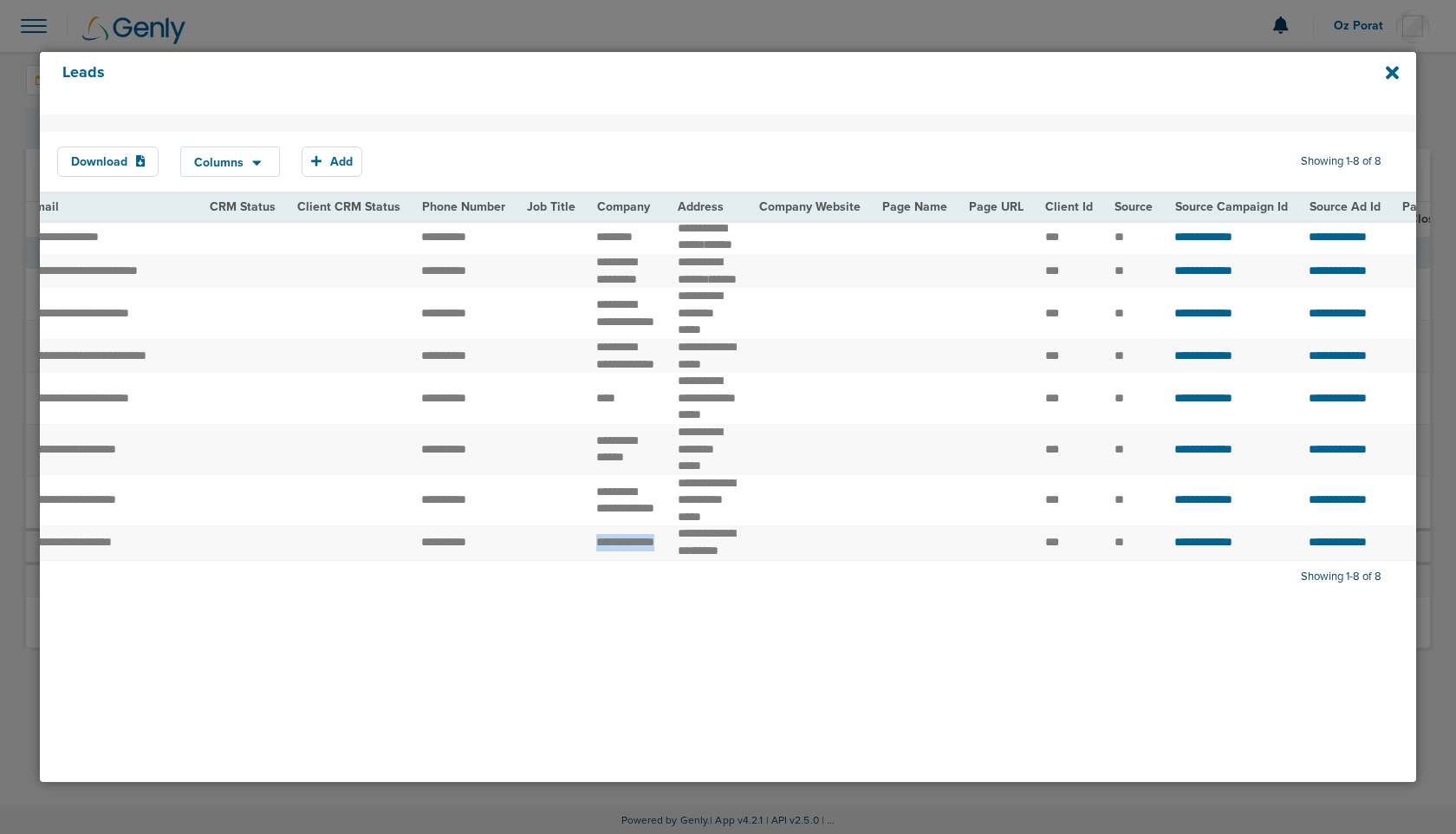
drag, startPoint x: 582, startPoint y: 645, endPoint x: 609, endPoint y: 662, distance: 31.9
click at [609, 560] on td "**********" at bounding box center [626, 543] width 80 height 34
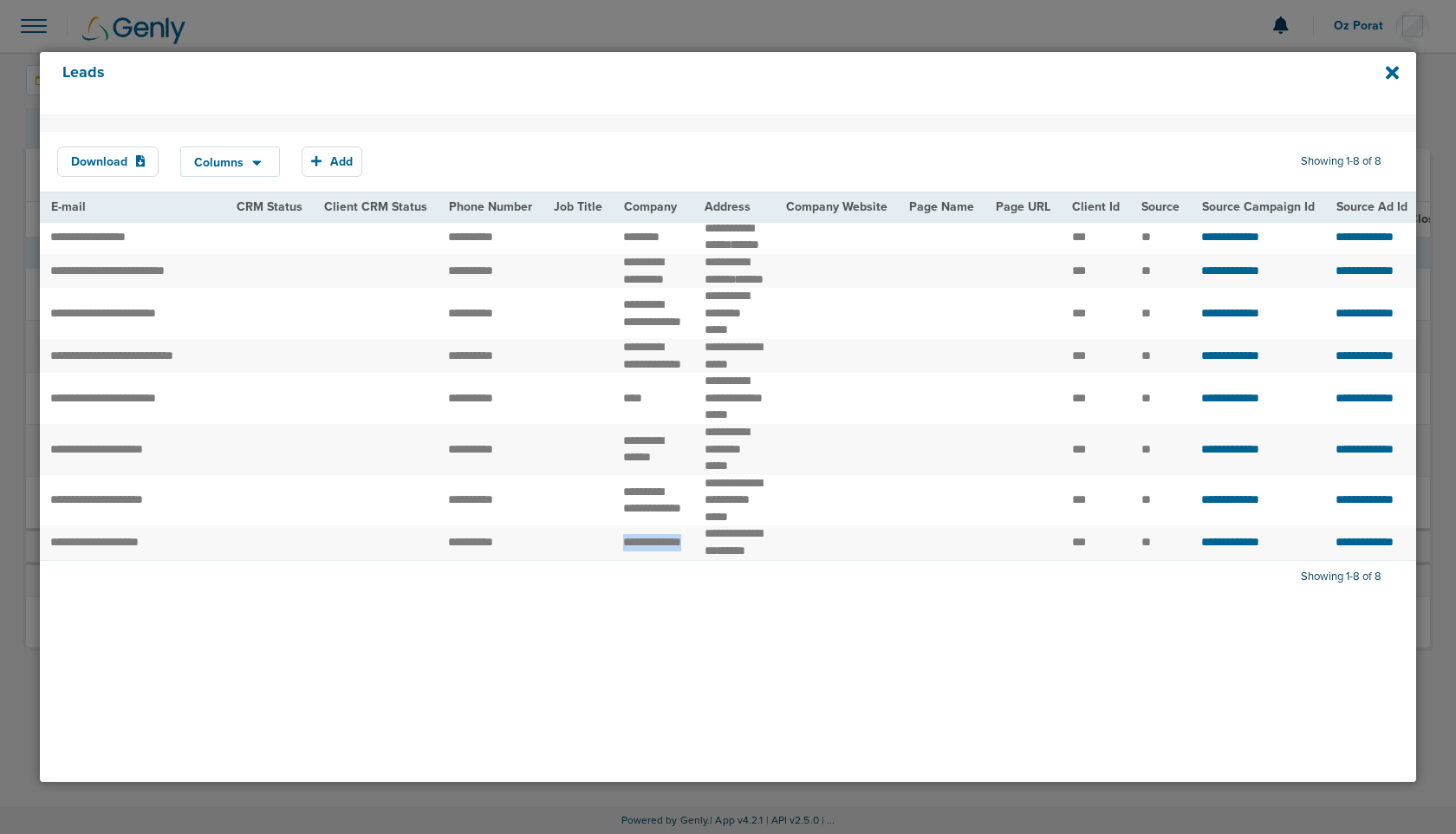
scroll to position [0, 329]
drag, startPoint x: 615, startPoint y: 577, endPoint x: 637, endPoint y: 608, distance: 38.0
click at [637, 527] on td "**********" at bounding box center [655, 500] width 80 height 51
copy td "**********"
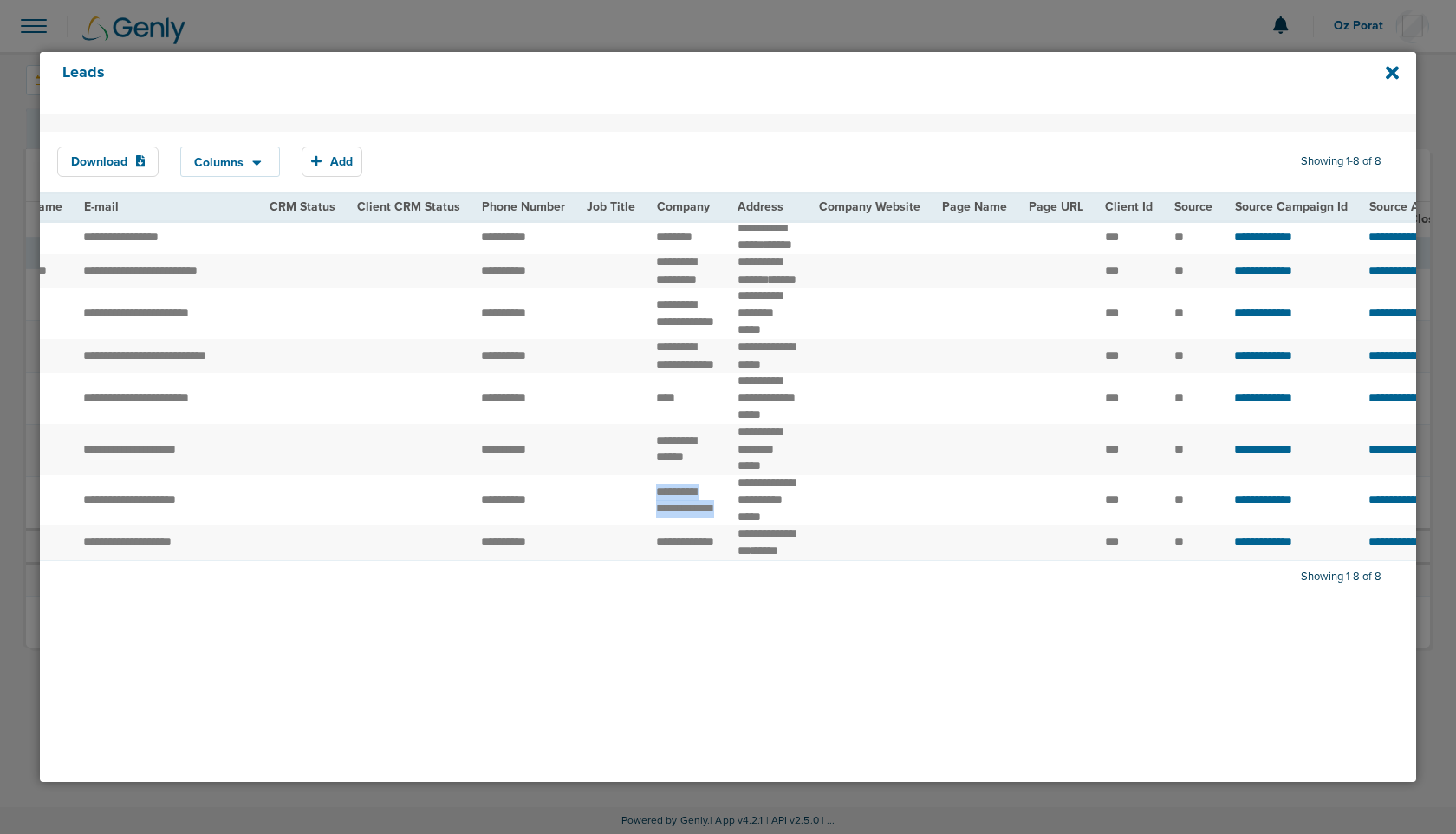
scroll to position [0, 121]
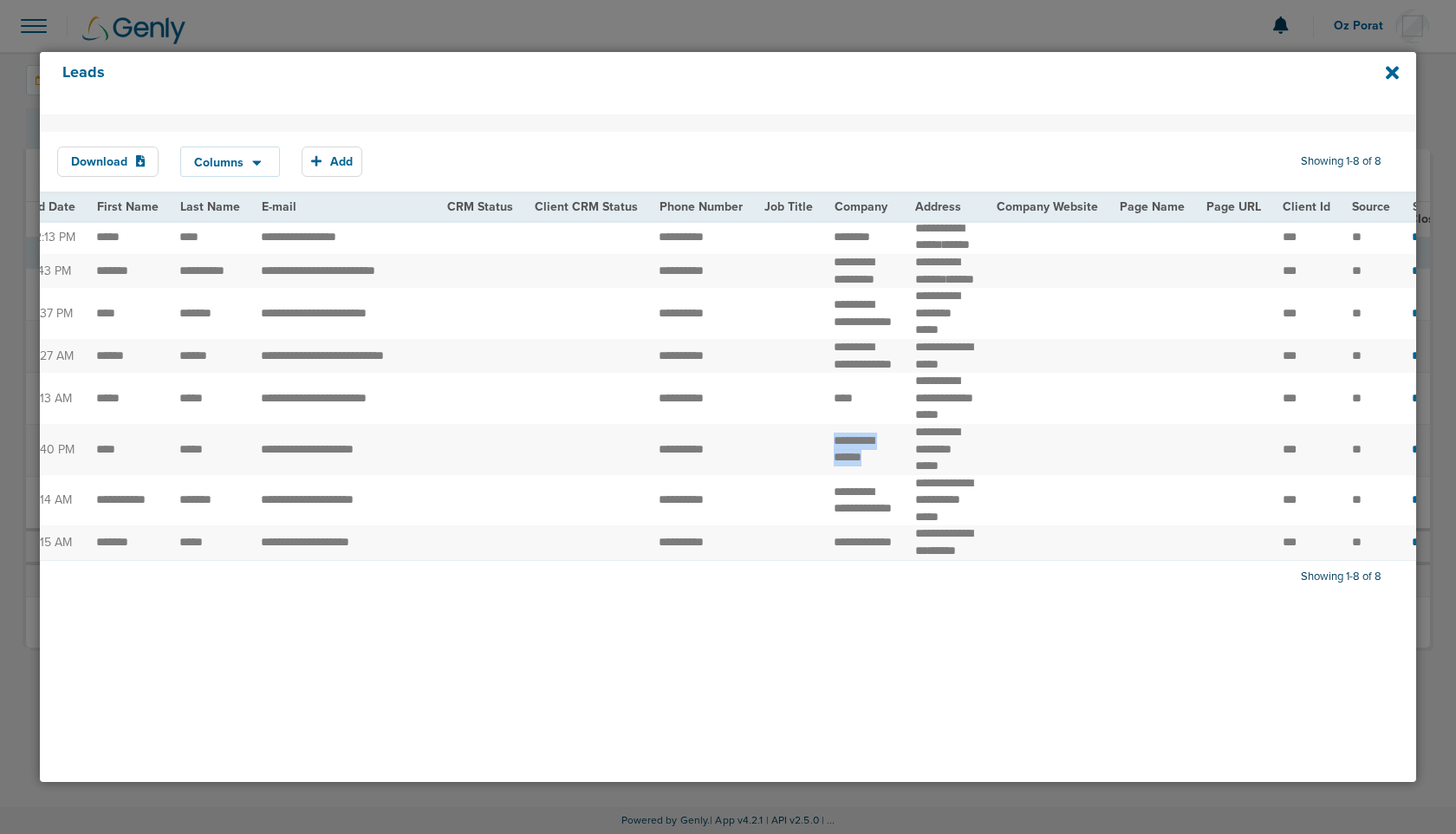
drag, startPoint x: 818, startPoint y: 531, endPoint x: 852, endPoint y: 537, distance: 34.5
click at [852, 475] on td "**********" at bounding box center [863, 449] width 80 height 51
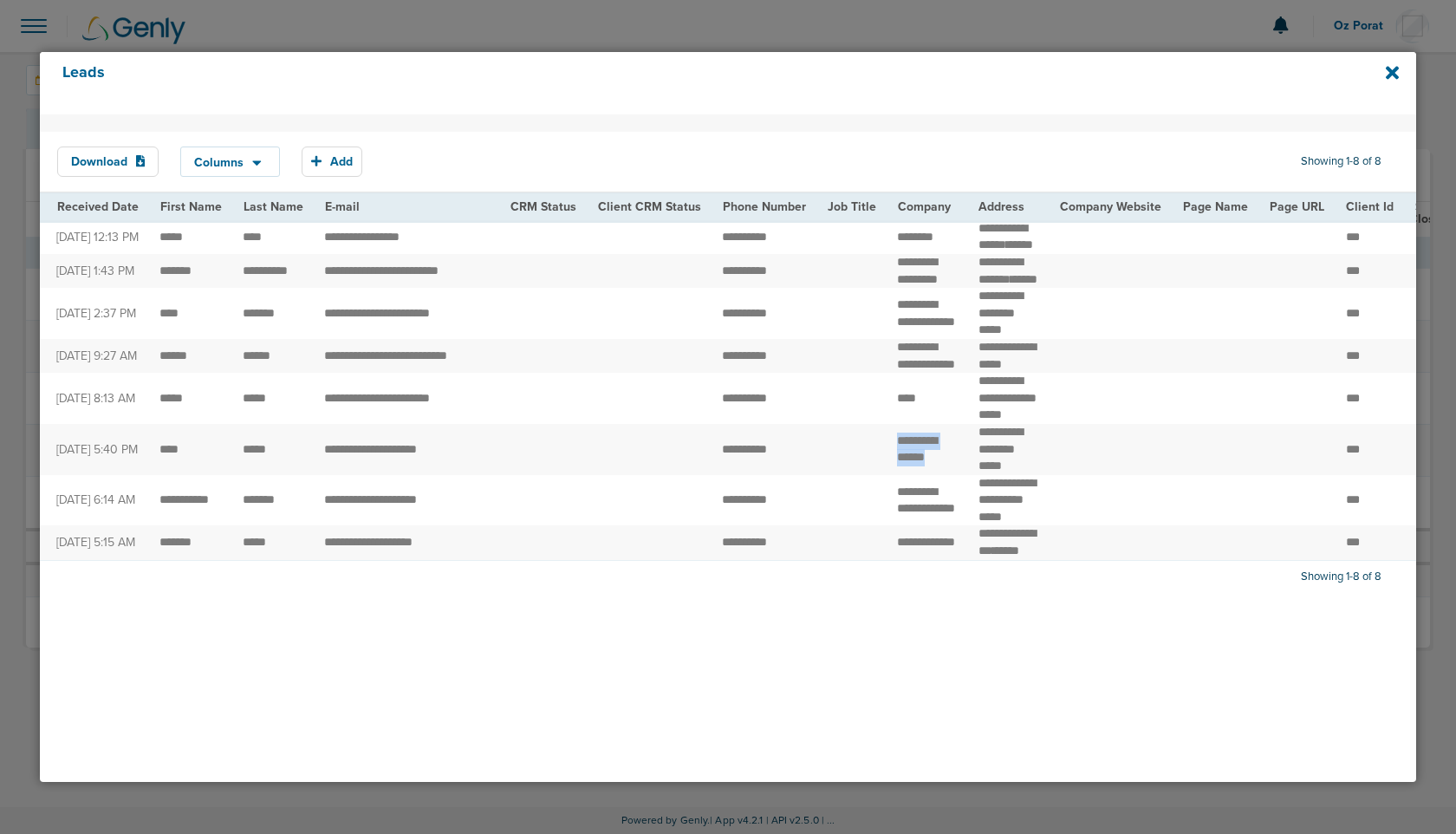
scroll to position [0, 0]
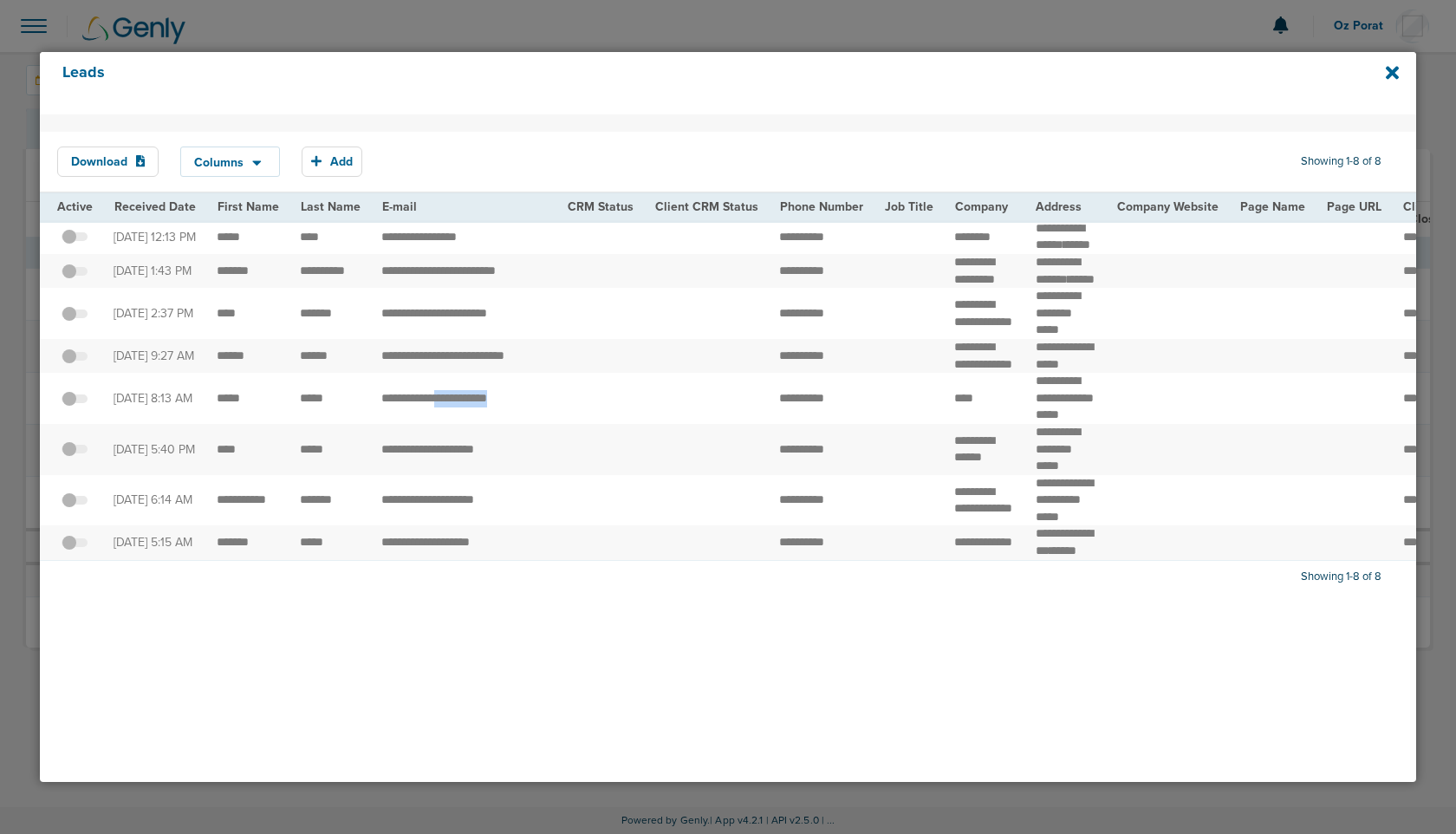
drag, startPoint x: 437, startPoint y: 481, endPoint x: 532, endPoint y: 481, distance: 95.0
click at [532, 424] on td "**********" at bounding box center [463, 397] width 186 height 51
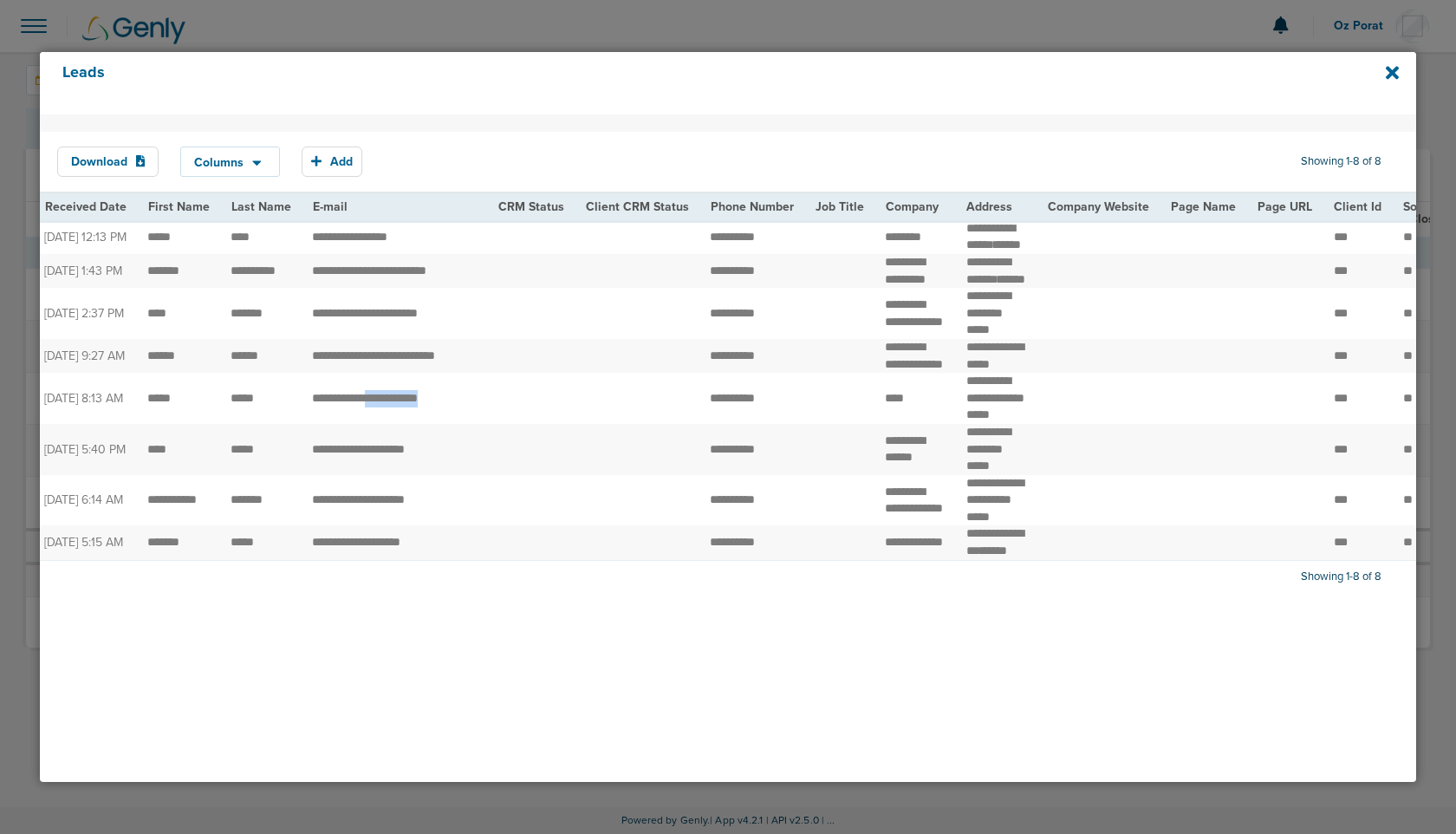
scroll to position [0, 45]
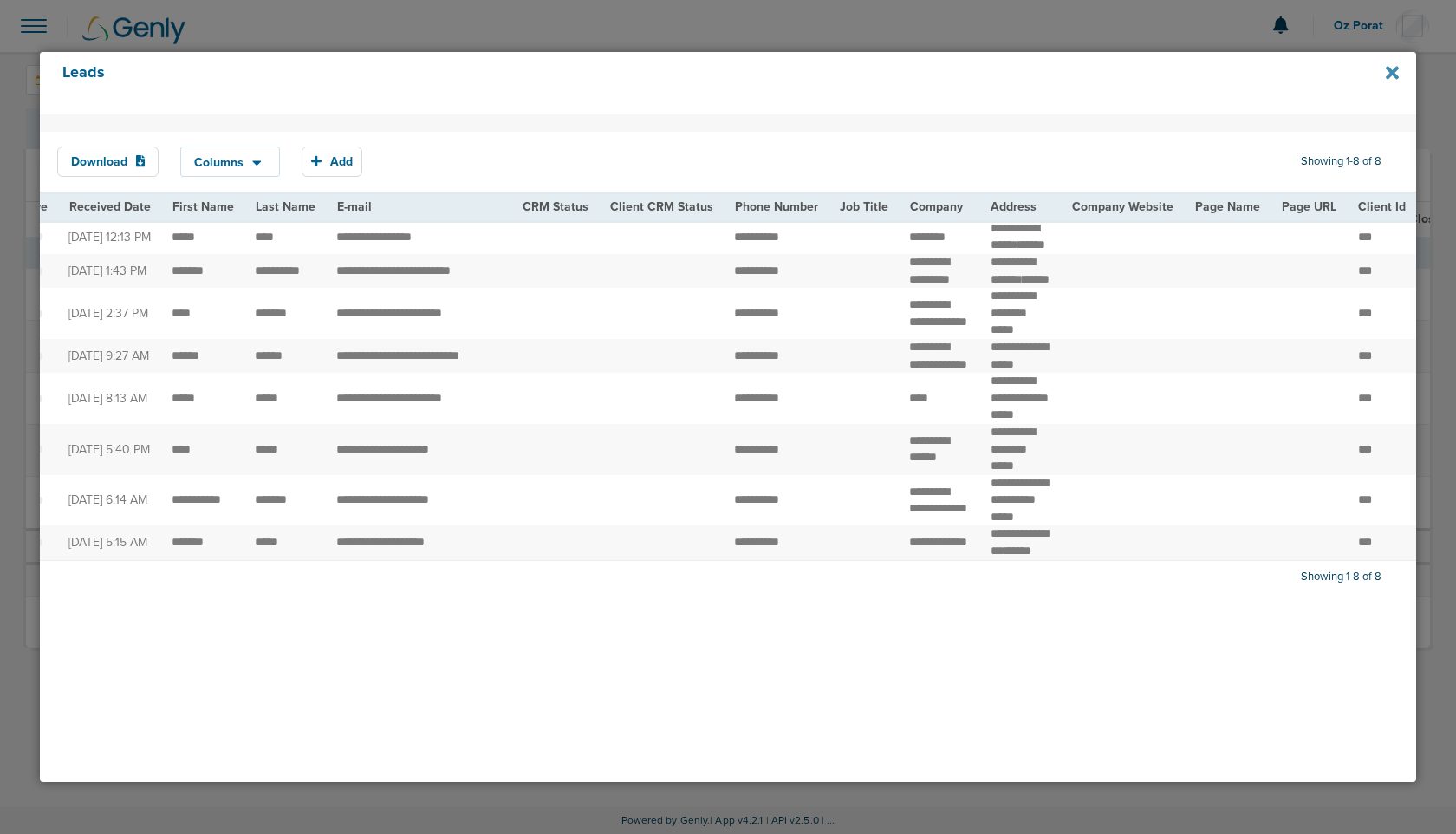
click at [1398, 73] on icon at bounding box center [1393, 73] width 13 height 19
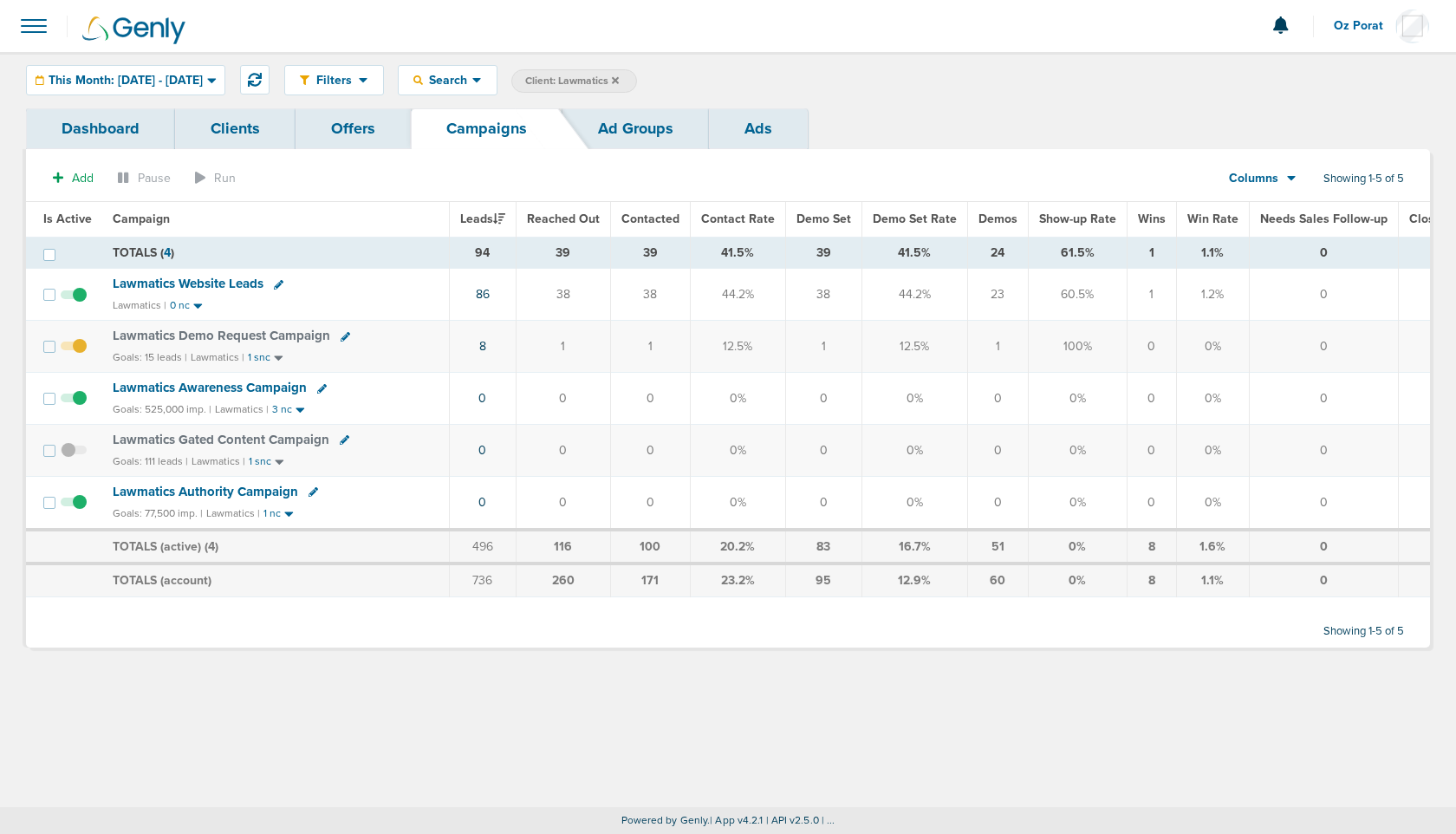
click at [1273, 183] on span "Columns" at bounding box center [1254, 178] width 50 height 17
click at [1277, 221] on link "Sales Performance" at bounding box center [1301, 230] width 173 height 22
